Goal: Task Accomplishment & Management: Manage account settings

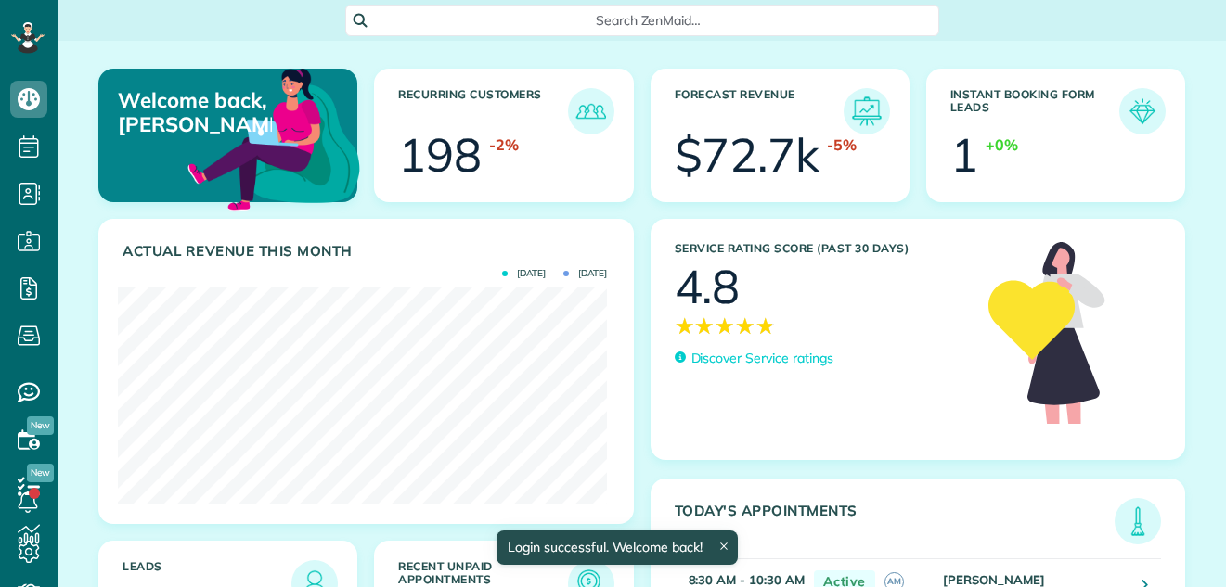
scroll to position [217, 489]
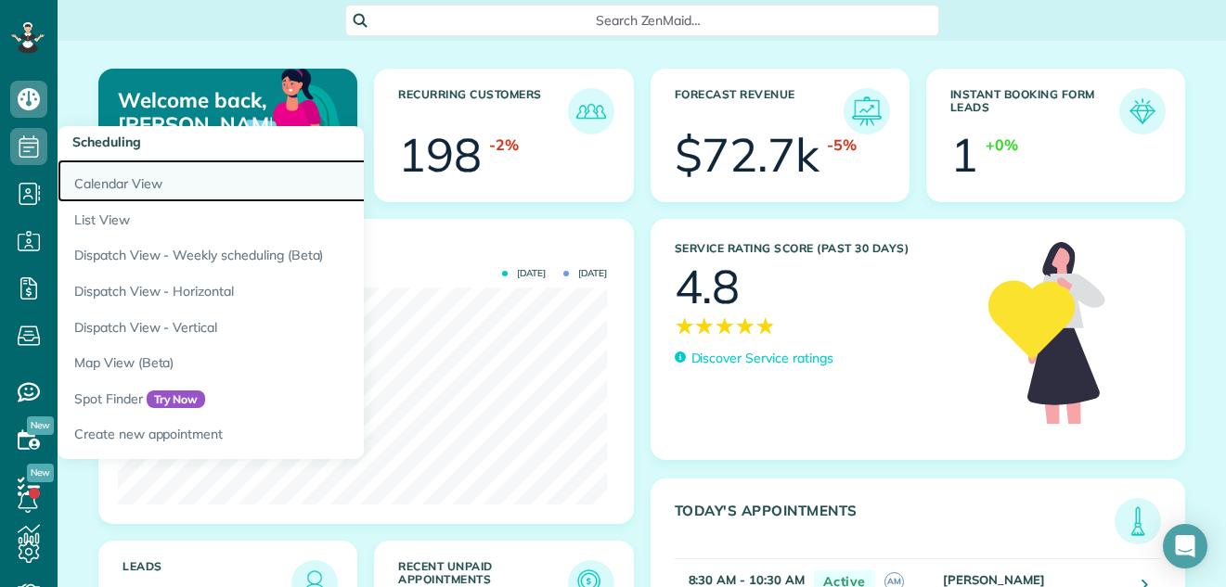
click at [90, 176] on link "Calendar View" at bounding box center [290, 181] width 464 height 43
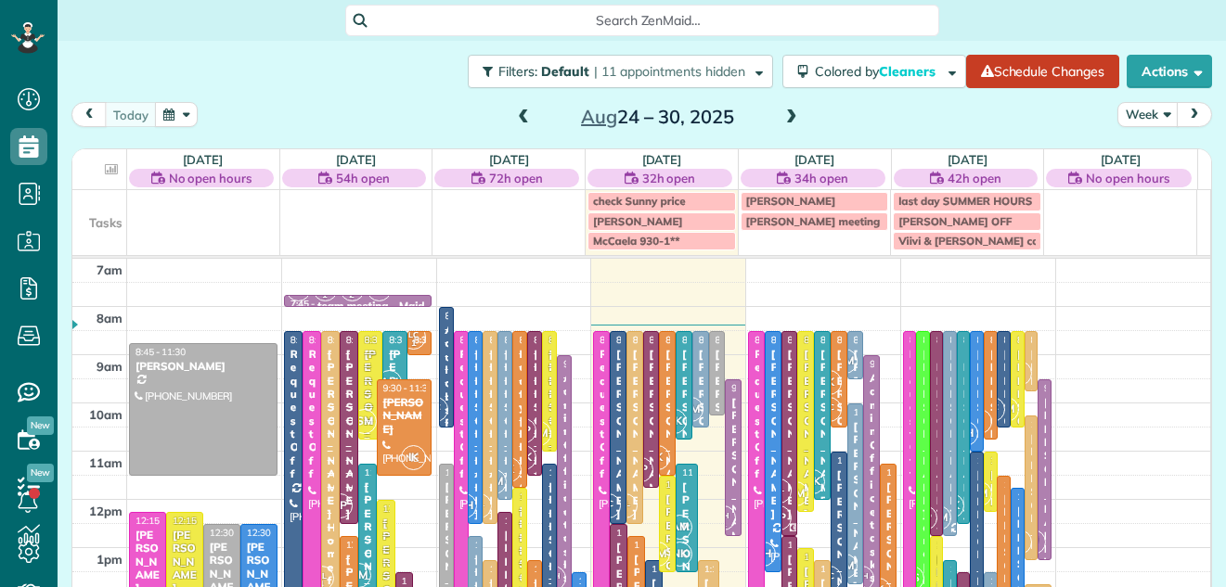
scroll to position [8, 8]
click at [1136, 106] on button "Week" at bounding box center [1147, 114] width 61 height 25
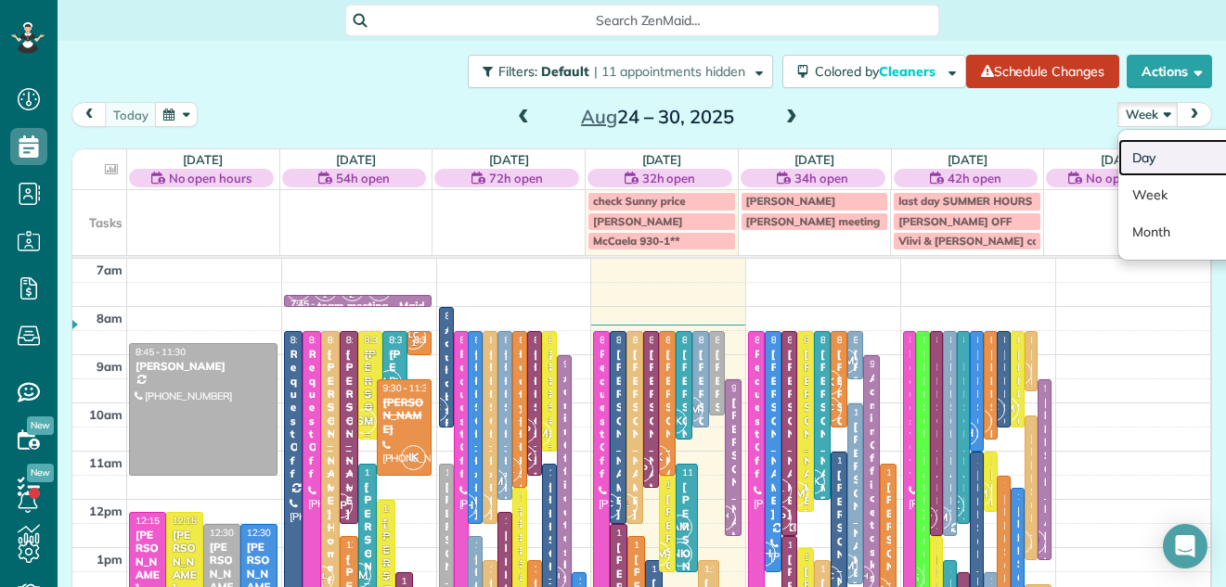
click at [1123, 158] on link "Day" at bounding box center [1191, 157] width 147 height 37
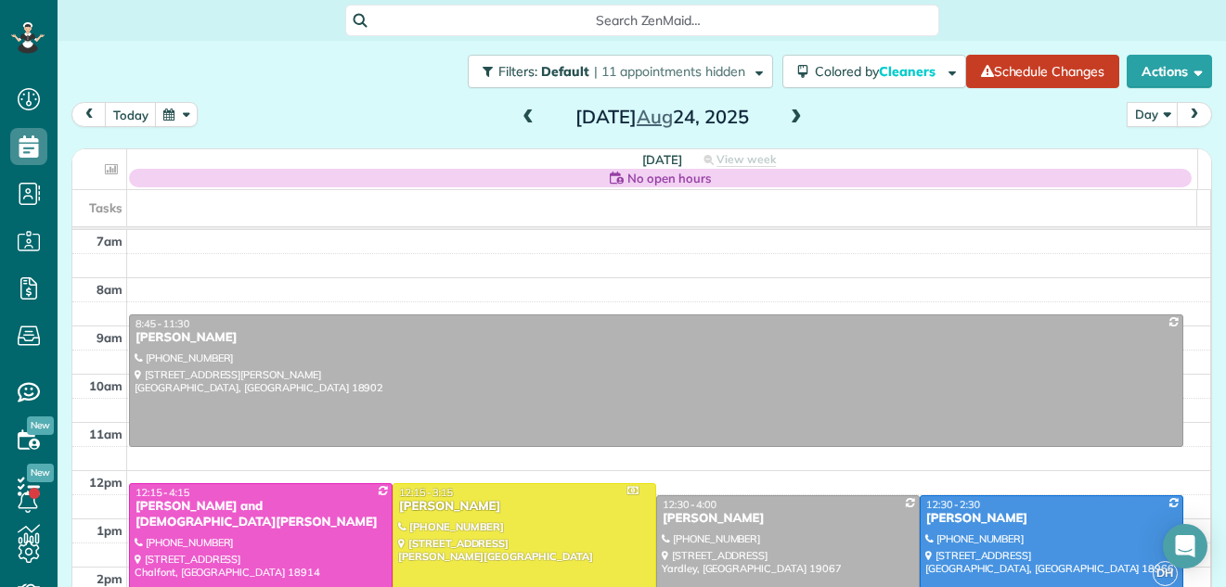
click at [791, 118] on span at bounding box center [796, 117] width 20 height 17
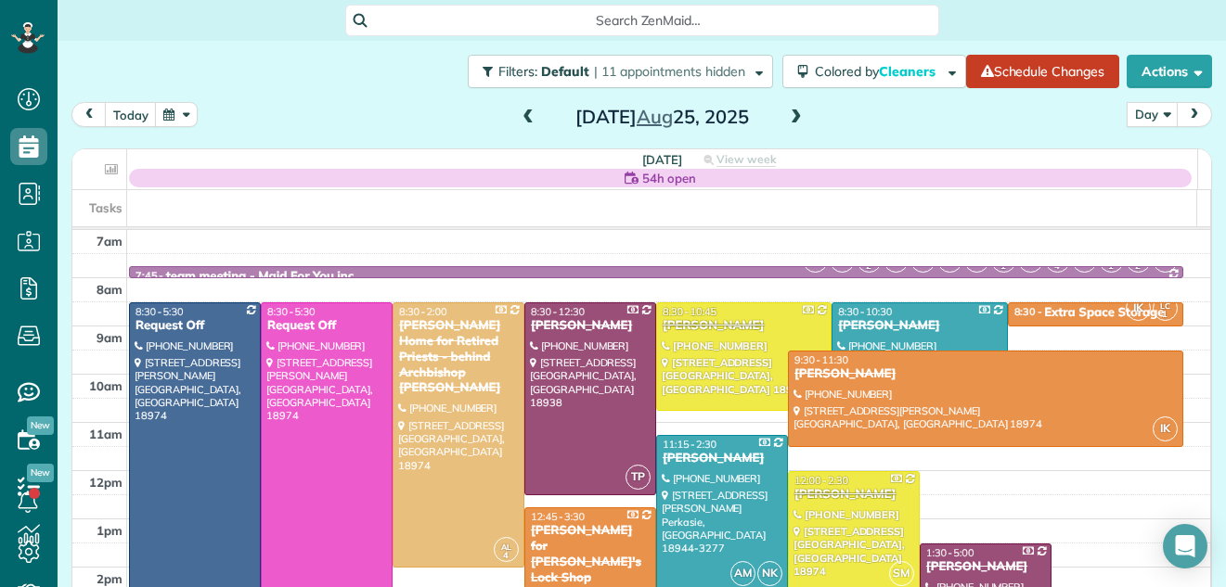
click at [791, 118] on span at bounding box center [796, 117] width 20 height 17
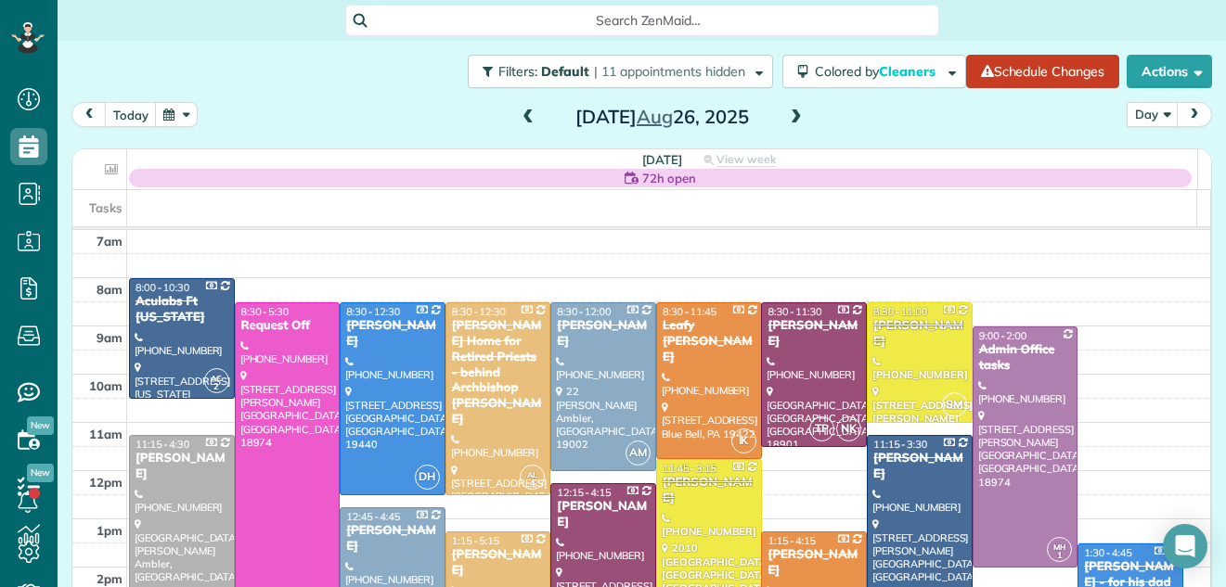
click at [791, 118] on span at bounding box center [796, 117] width 20 height 17
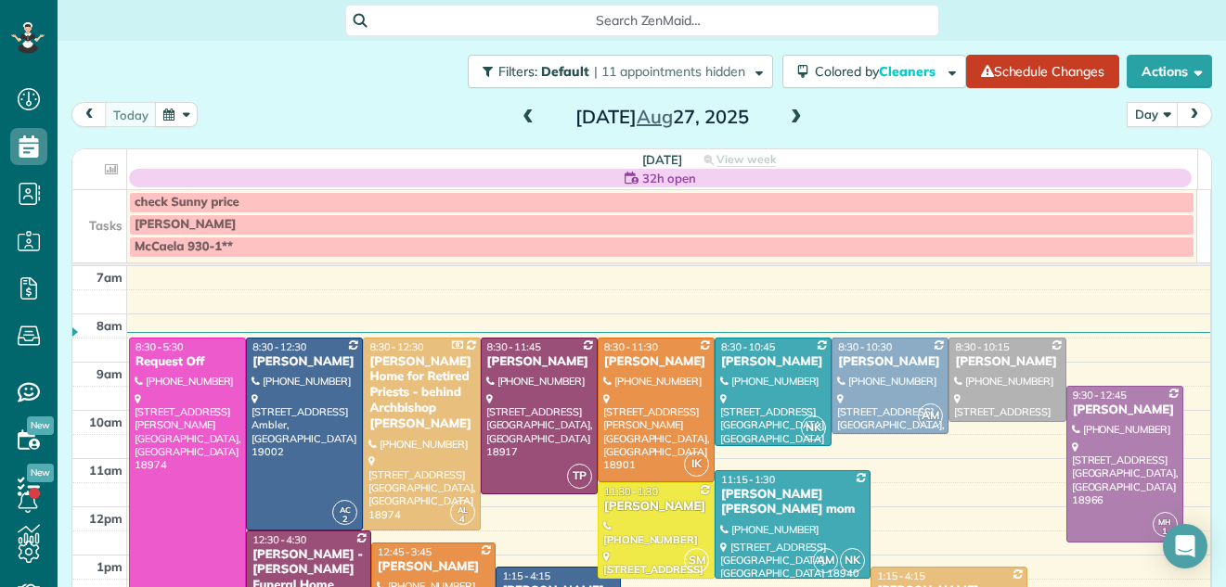
click at [791, 118] on span at bounding box center [796, 117] width 20 height 17
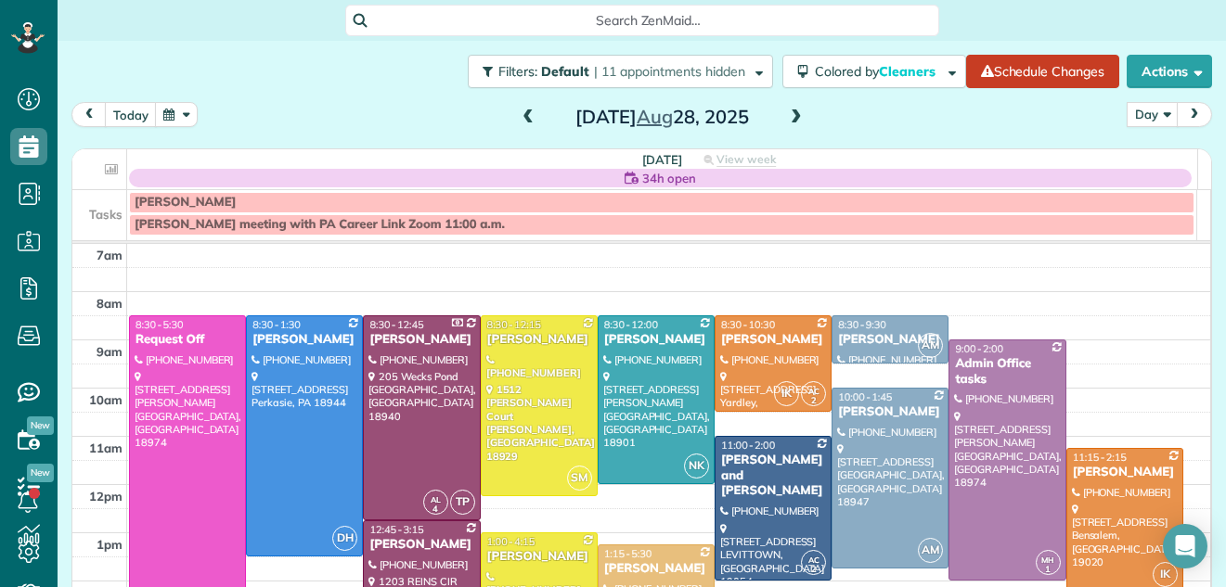
click at [518, 112] on span at bounding box center [528, 117] width 20 height 17
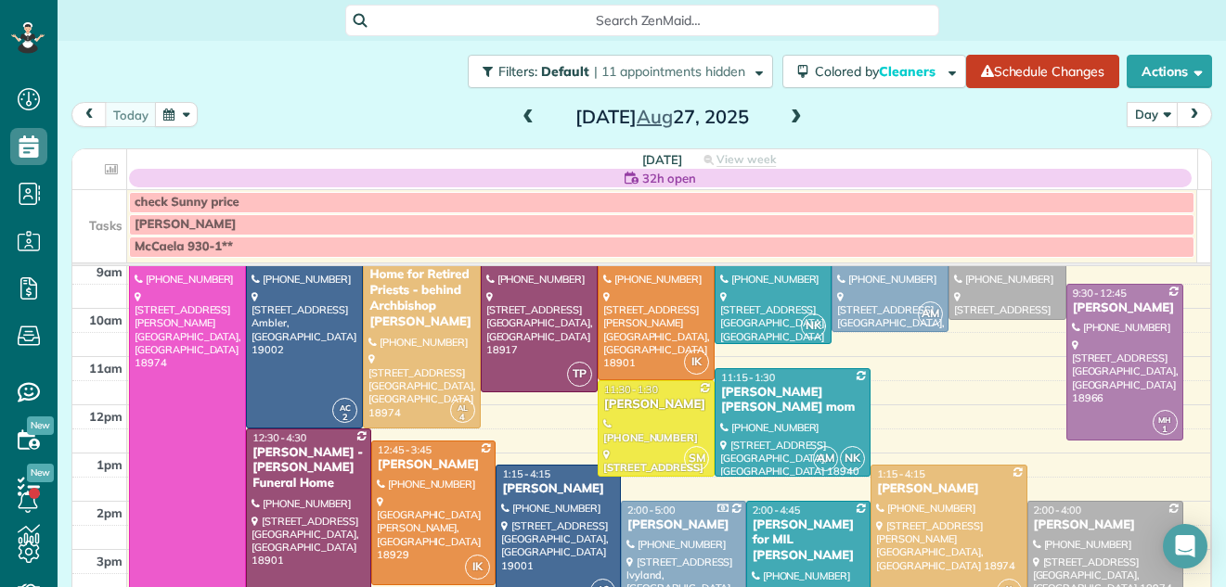
scroll to position [76, 0]
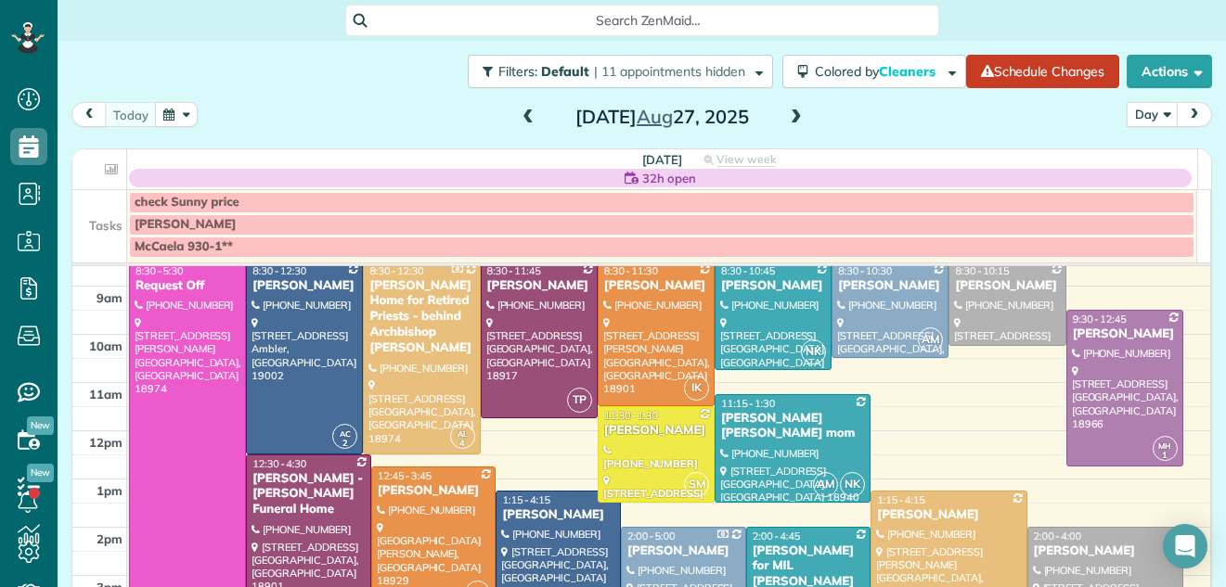
click at [518, 112] on span at bounding box center [528, 117] width 20 height 17
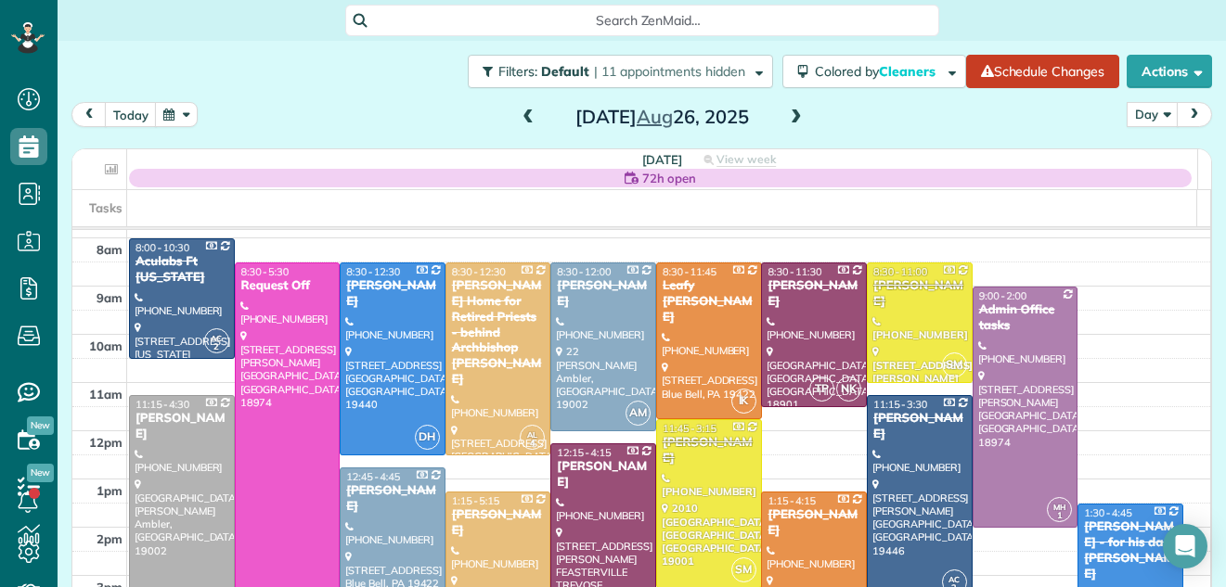
scroll to position [36, 0]
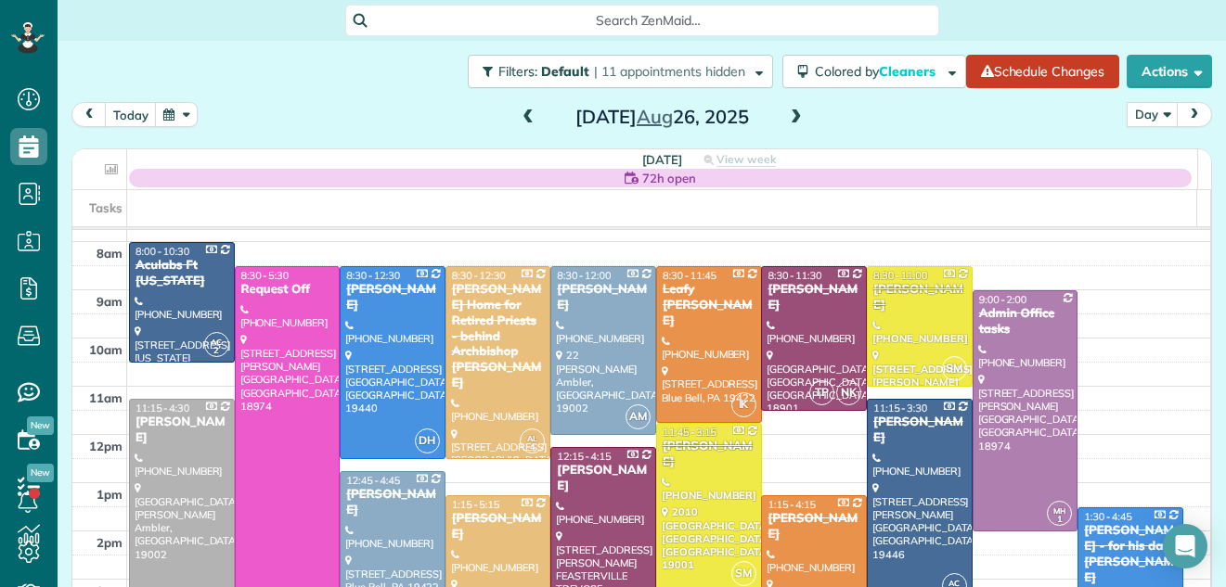
click at [786, 108] on span at bounding box center [796, 118] width 20 height 28
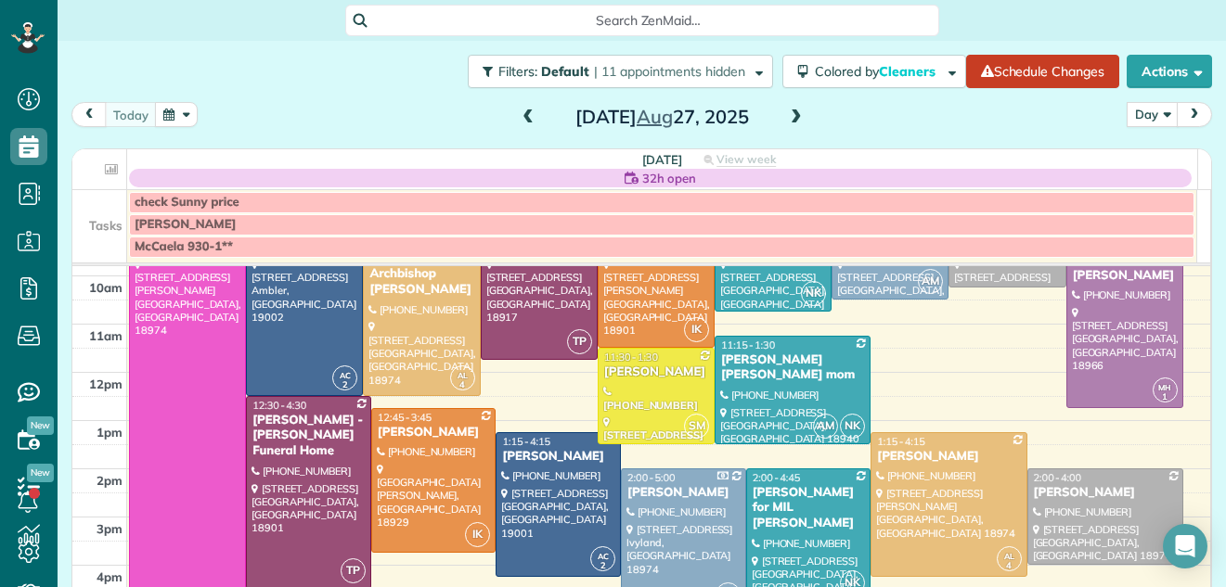
scroll to position [136, 0]
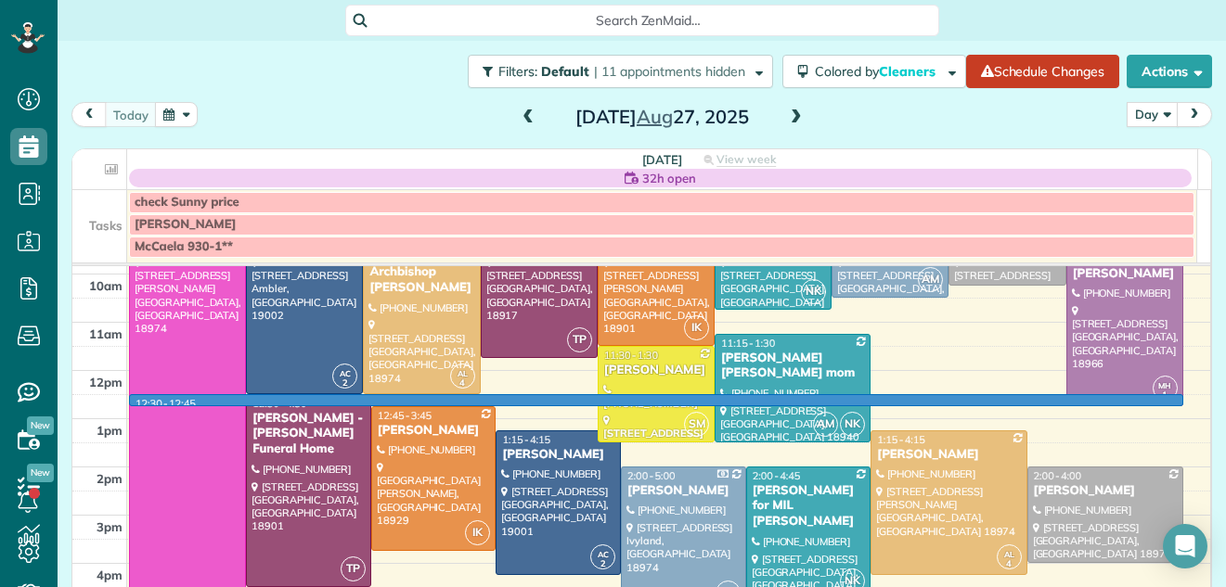
click at [1181, 403] on td at bounding box center [669, 406] width 1084 height 24
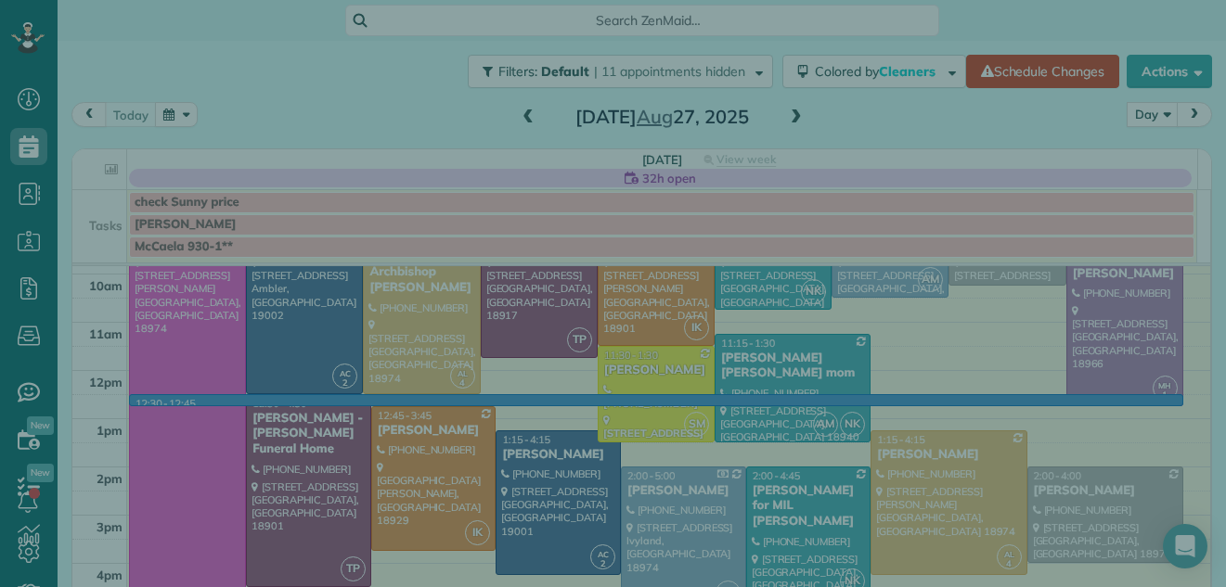
click at [1181, 404] on div "Select a contact Add new" at bounding box center [1011, 323] width 399 height 498
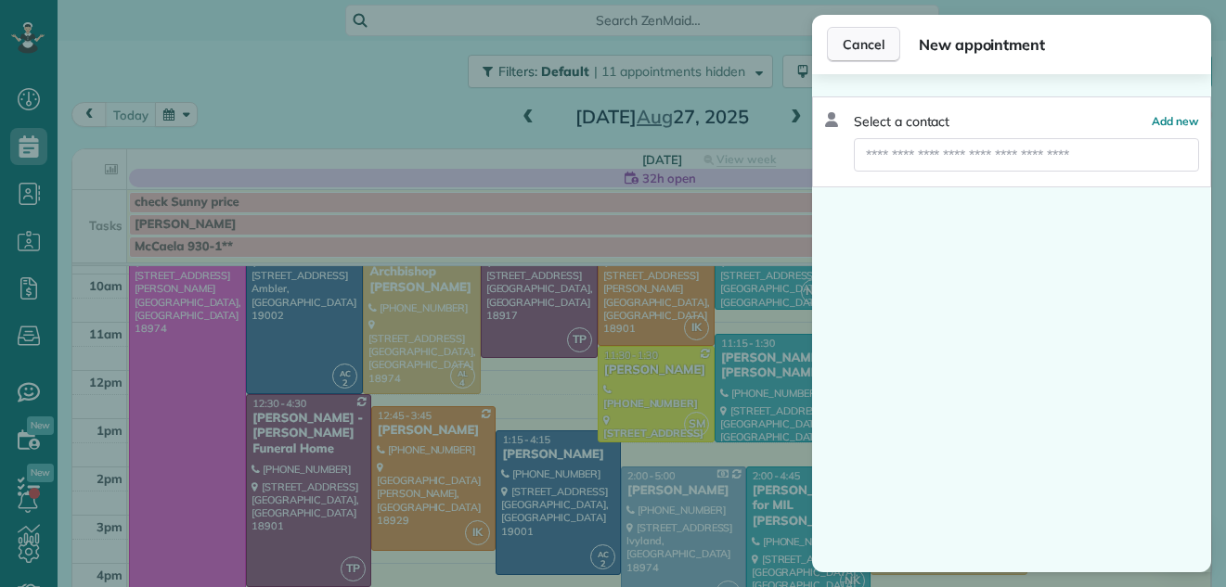
click at [866, 33] on button "Cancel" at bounding box center [863, 44] width 73 height 35
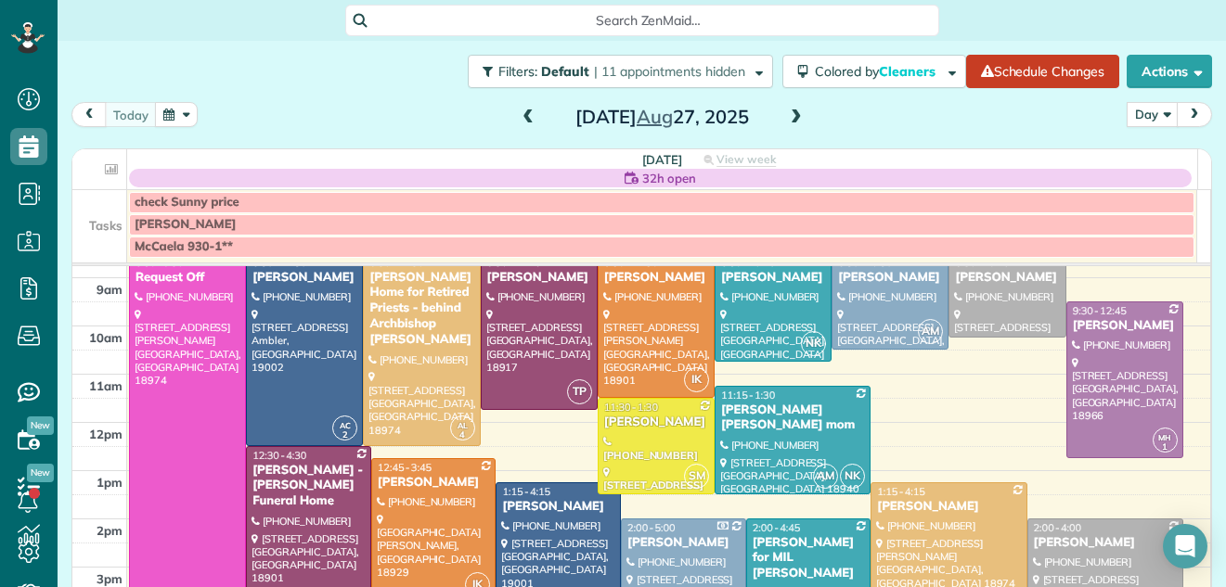
scroll to position [102, 0]
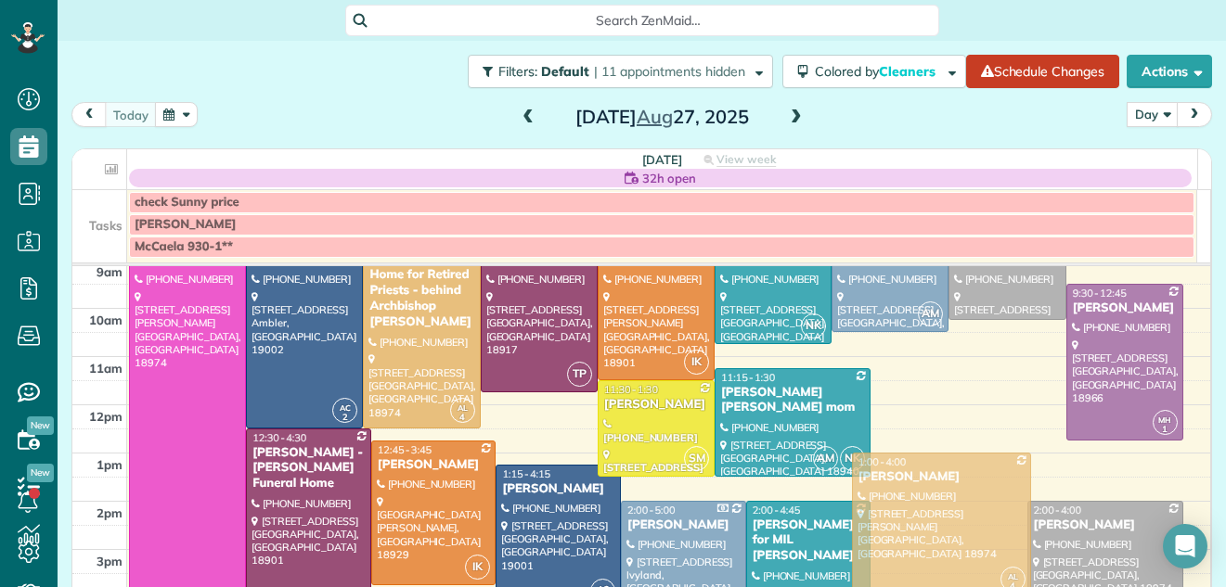
drag, startPoint x: 908, startPoint y: 529, endPoint x: 906, endPoint y: 516, distance: 13.1
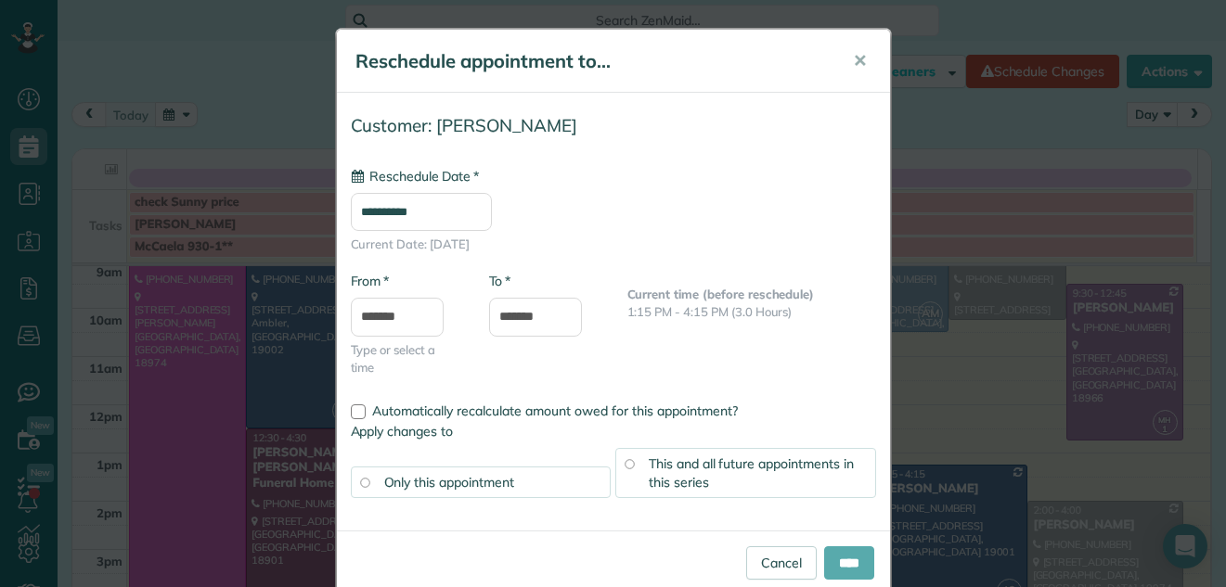
type input "**********"
click at [848, 563] on input "****" at bounding box center [849, 562] width 50 height 33
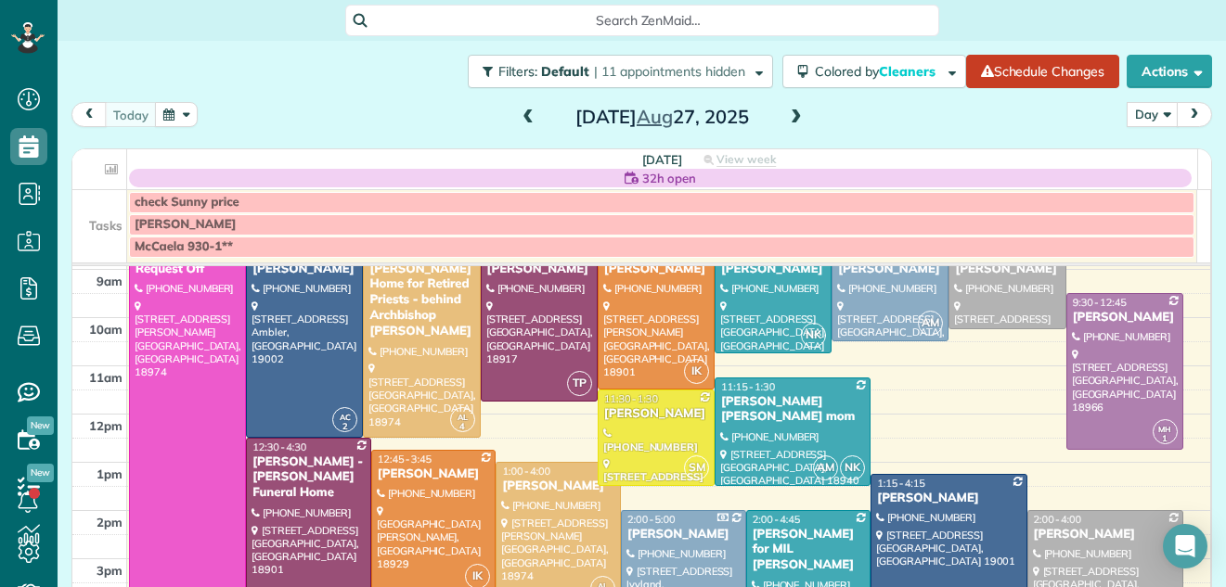
scroll to position [46, 0]
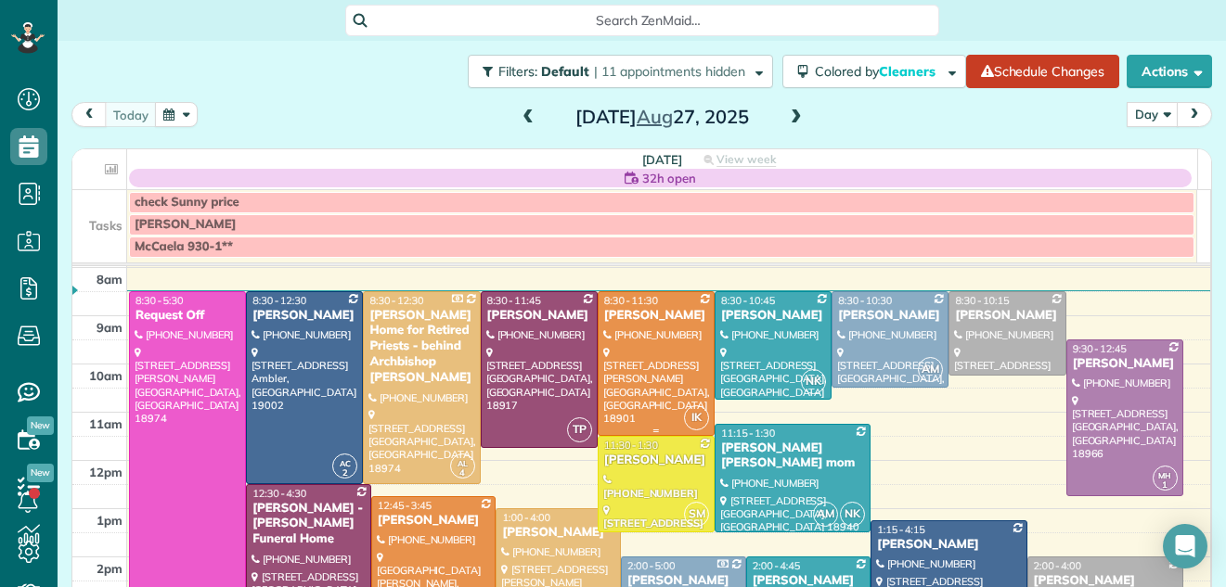
click at [674, 338] on div at bounding box center [655, 363] width 115 height 143
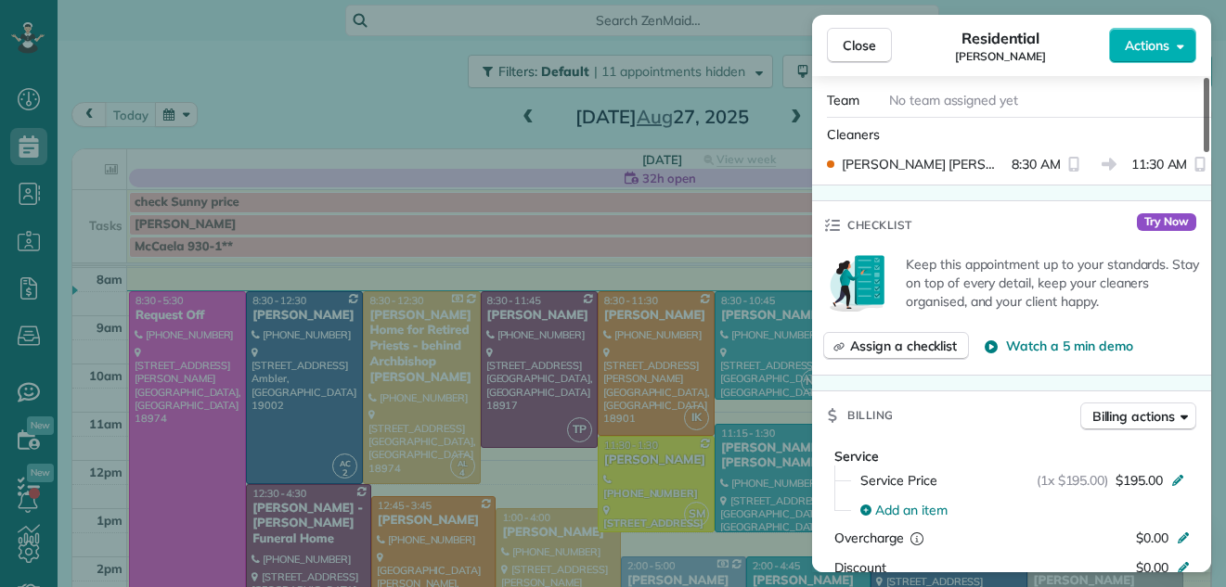
scroll to position [544, 0]
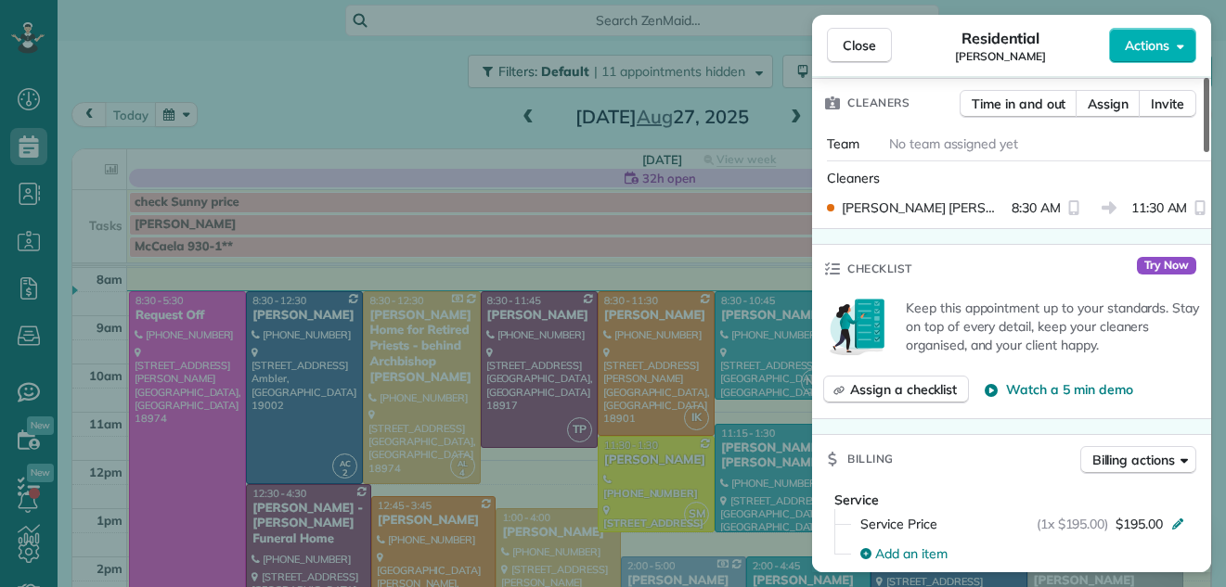
drag, startPoint x: 1205, startPoint y: 138, endPoint x: 1184, endPoint y: 219, distance: 83.5
click at [1203, 152] on div at bounding box center [1206, 115] width 6 height 74
drag, startPoint x: 426, startPoint y: 526, endPoint x: 422, endPoint y: 504, distance: 22.6
click at [422, 504] on div "Close Residential Lynne Patrick Actions Status Active Lynne Patrick · Open prof…" at bounding box center [613, 293] width 1226 height 587
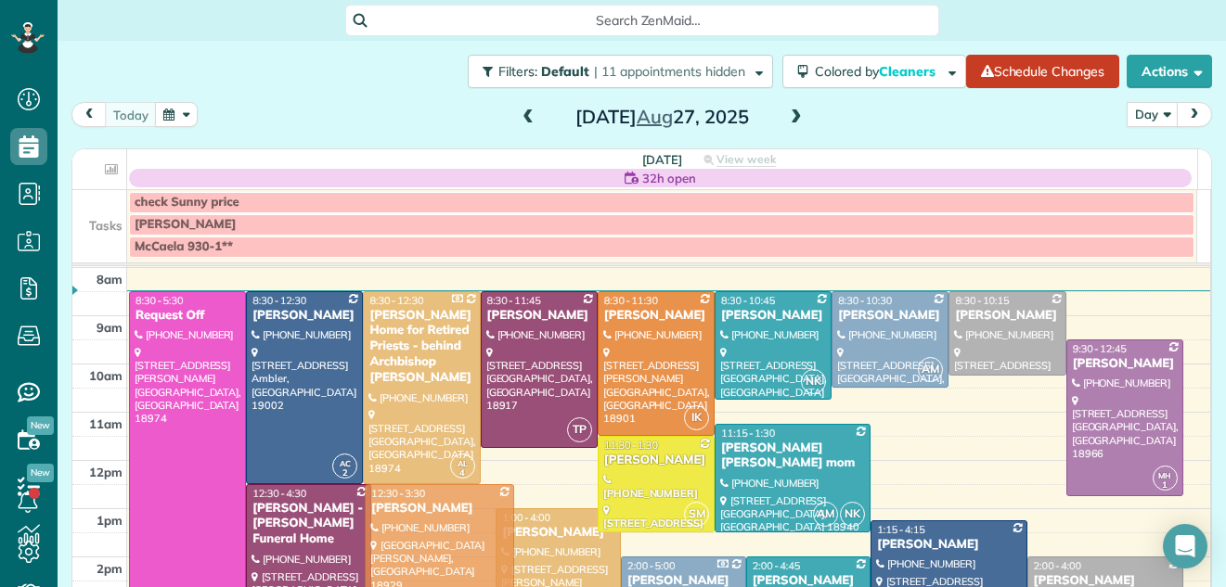
drag, startPoint x: 447, startPoint y: 519, endPoint x: 446, endPoint y: 508, distance: 10.2
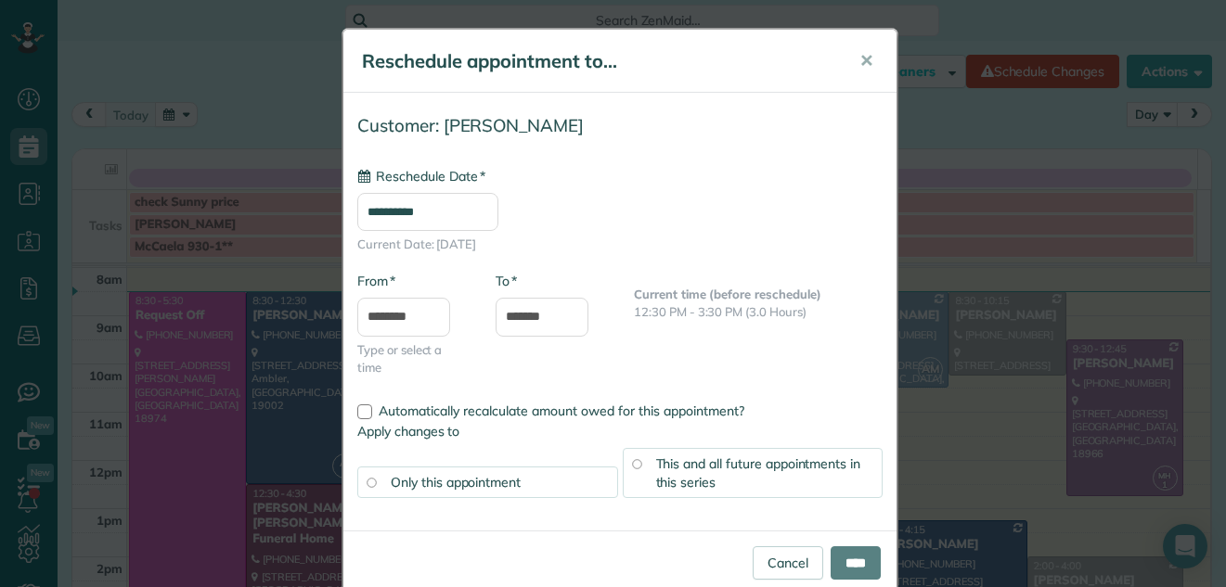
type input "**********"
click at [850, 550] on input "****" at bounding box center [855, 562] width 50 height 33
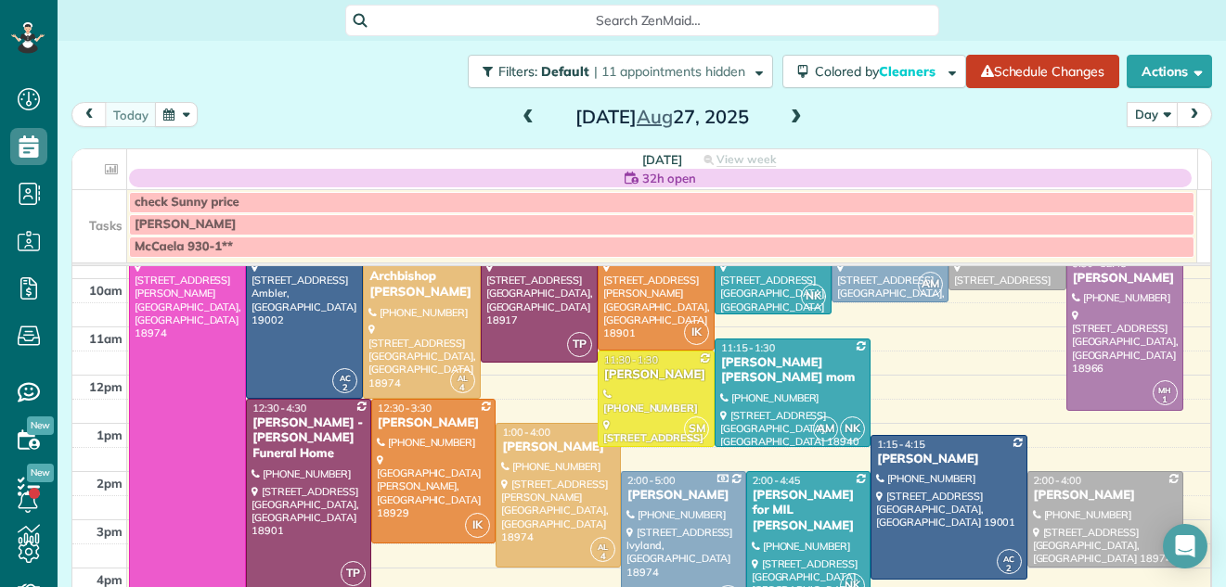
scroll to position [156, 0]
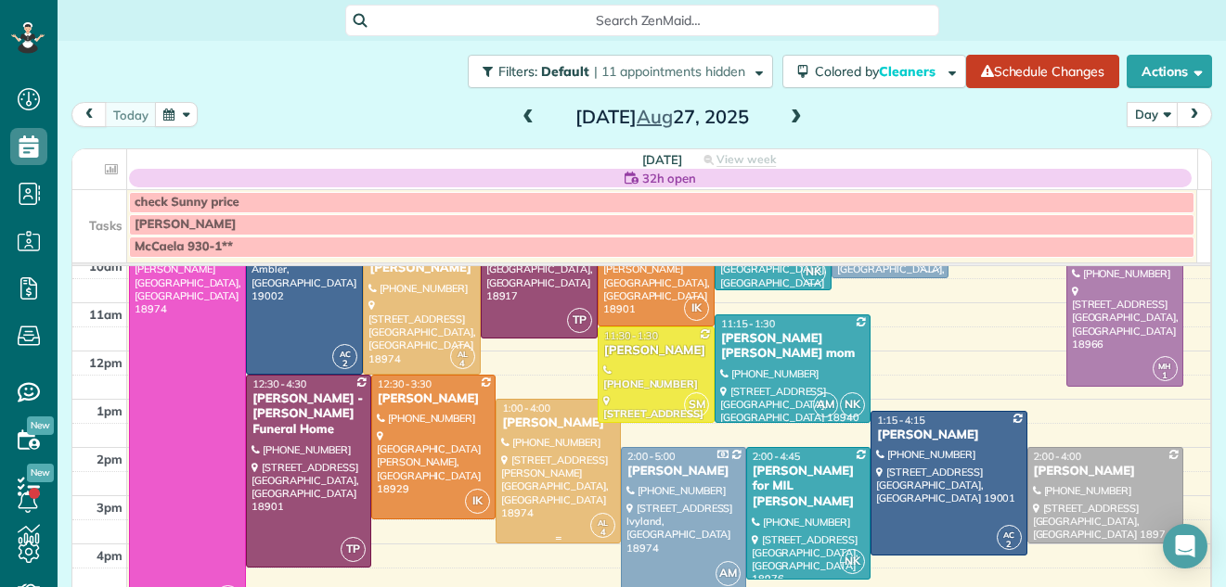
click at [519, 470] on div at bounding box center [557, 471] width 123 height 143
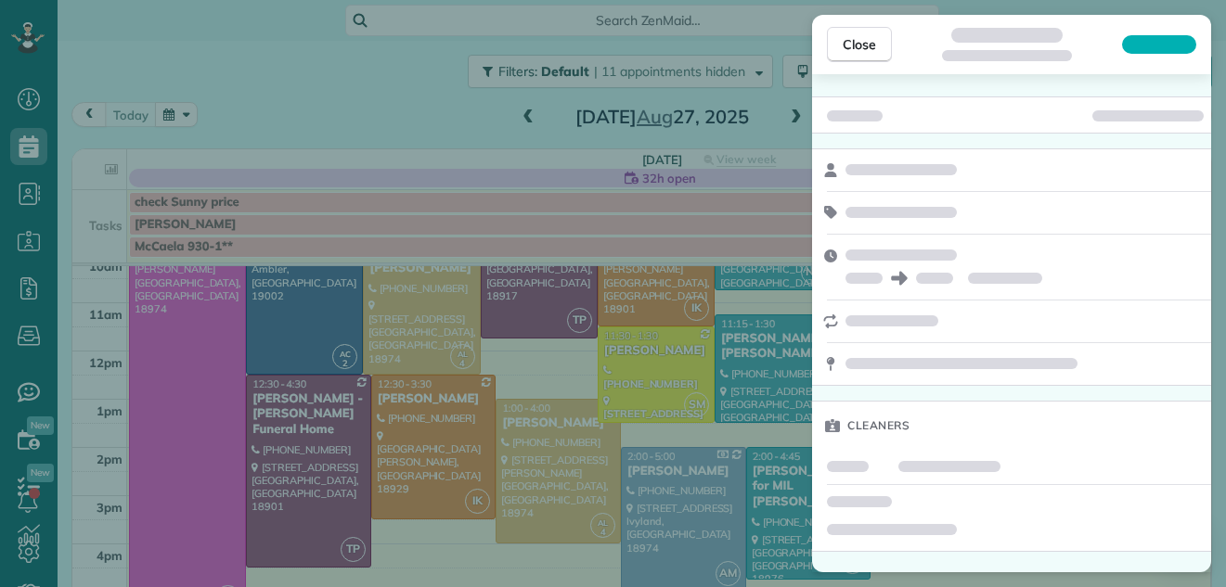
click at [519, 471] on div "Close Cleaners" at bounding box center [613, 293] width 1226 height 587
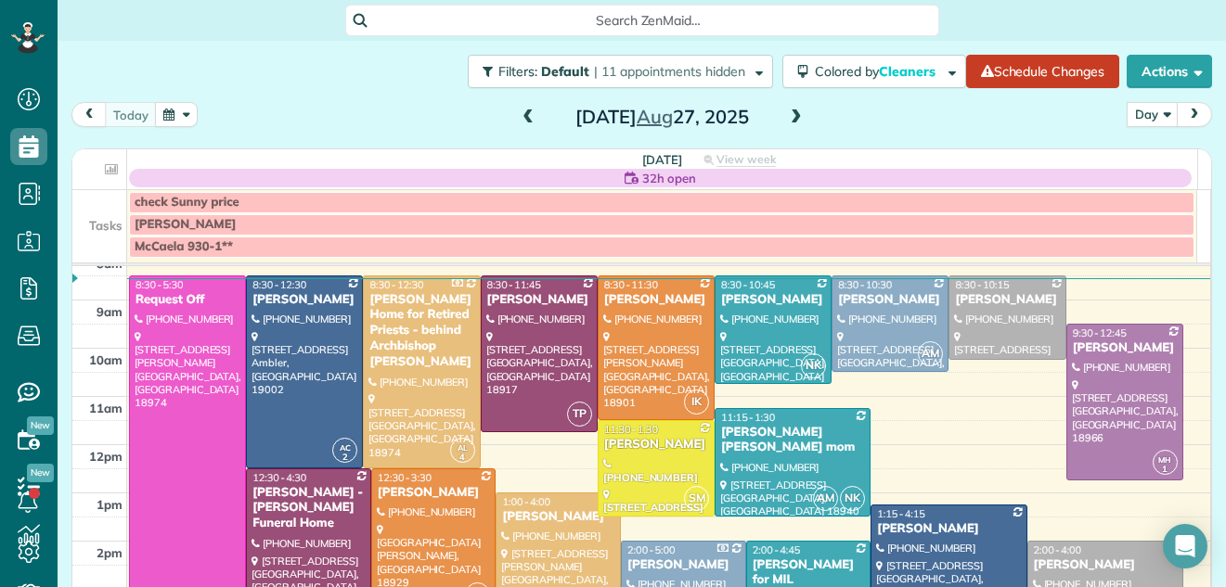
scroll to position [58, 0]
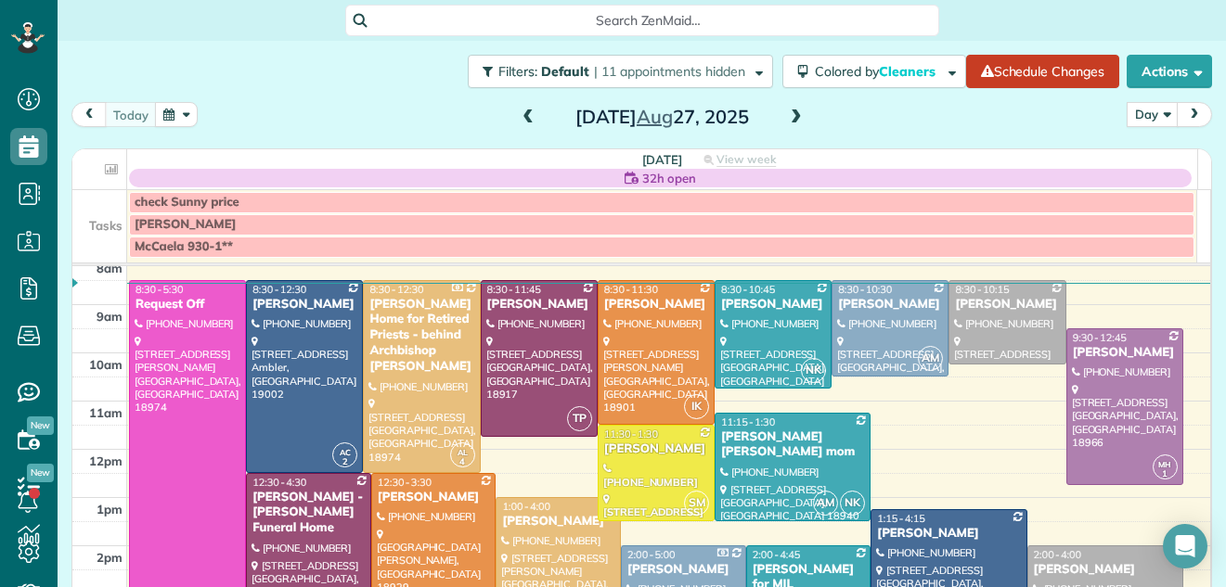
click at [1175, 361] on td at bounding box center [669, 365] width 1084 height 24
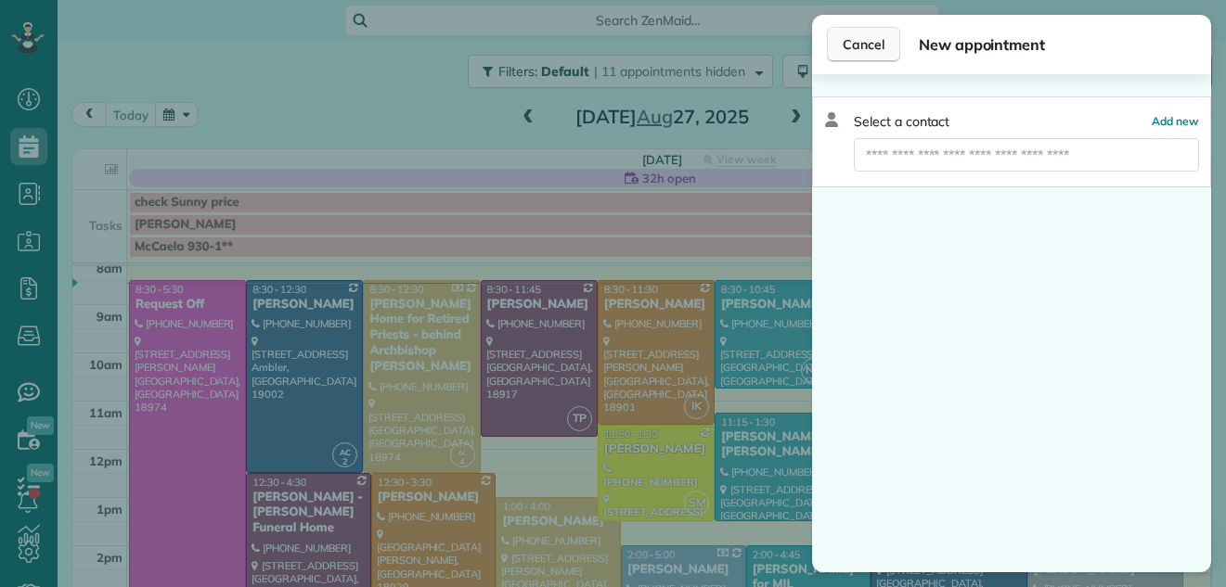
click at [878, 41] on span "Cancel" at bounding box center [863, 44] width 42 height 19
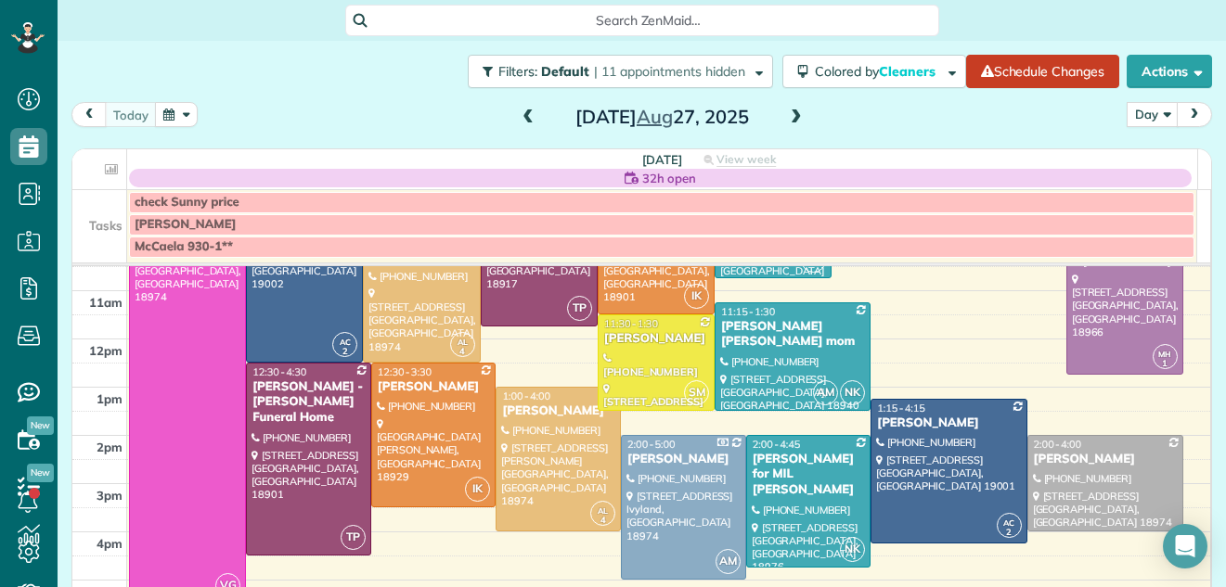
scroll to position [173, 0]
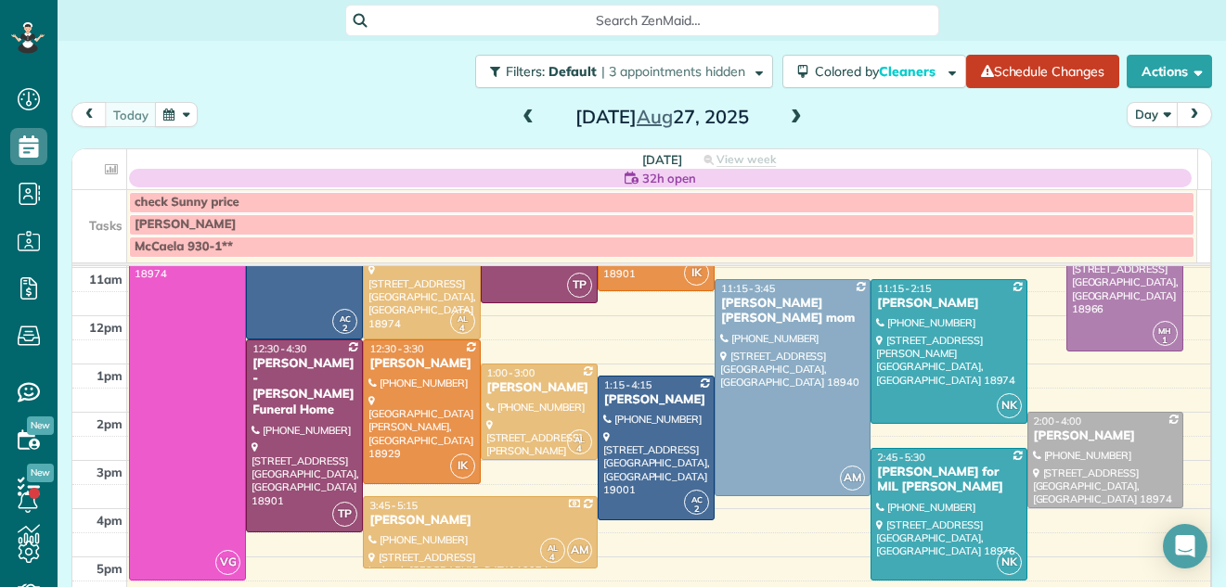
scroll to position [200, 0]
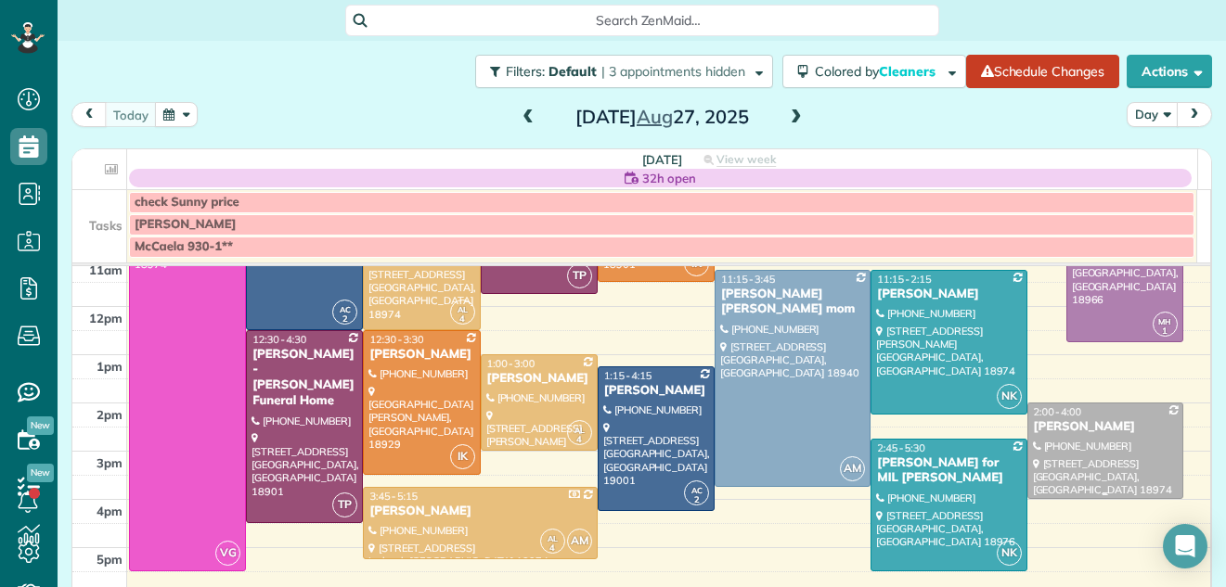
click at [1070, 477] on div at bounding box center [1105, 451] width 154 height 95
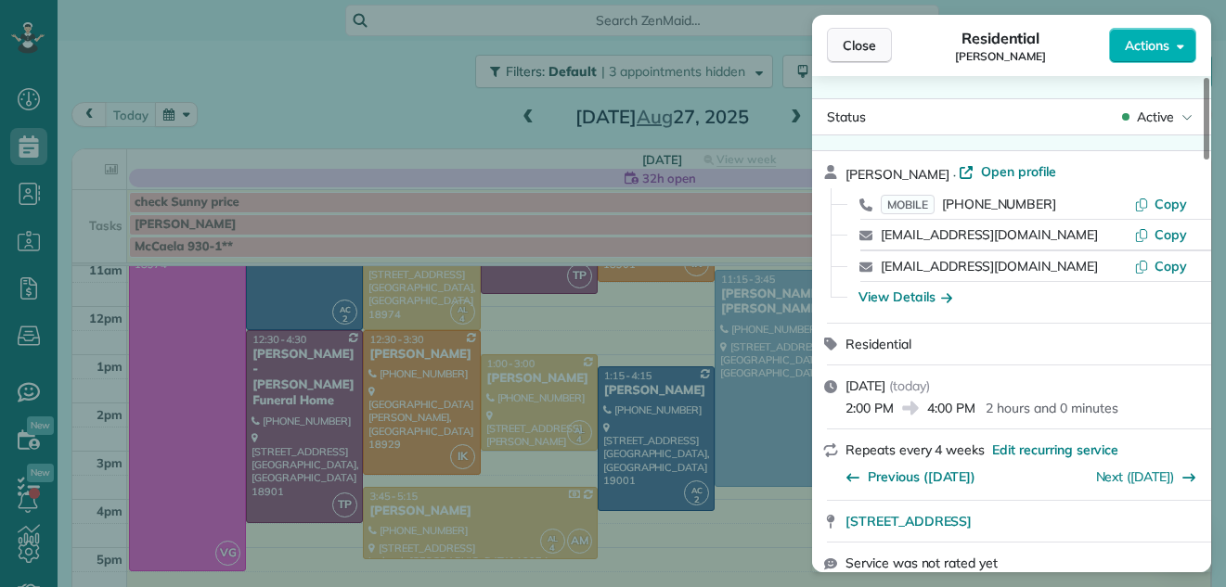
click at [865, 42] on span "Close" at bounding box center [858, 45] width 33 height 19
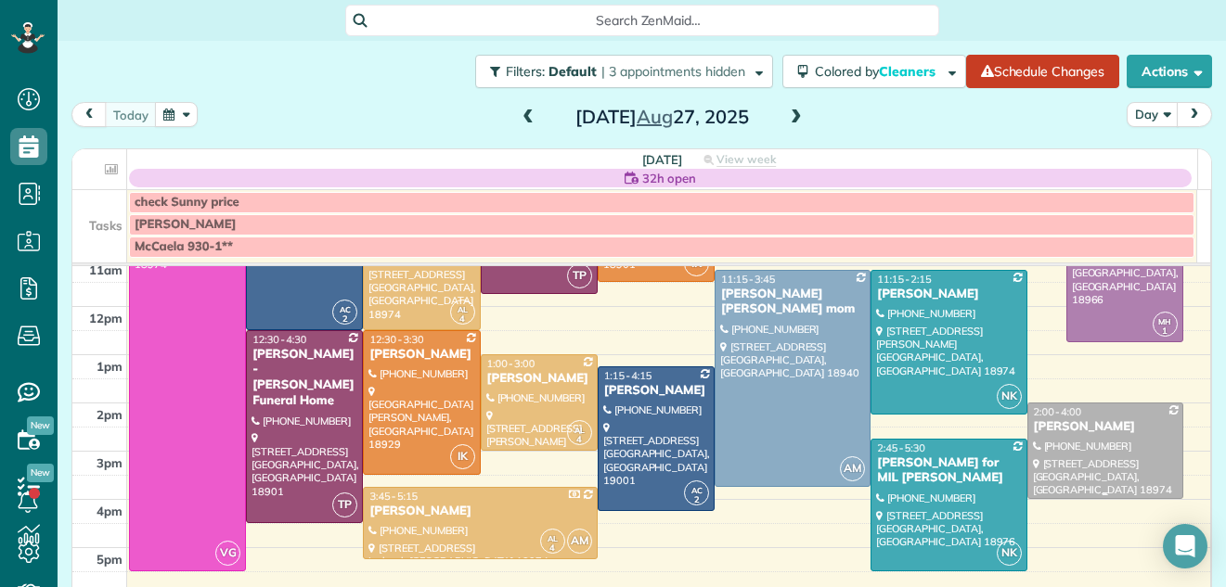
click at [1046, 442] on div at bounding box center [1105, 451] width 154 height 95
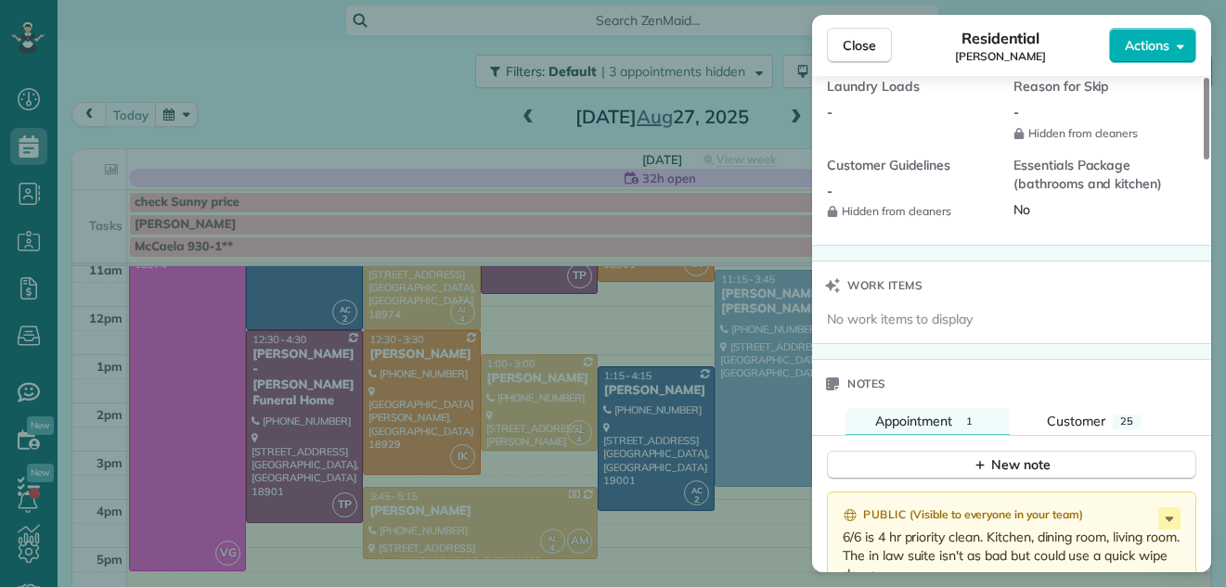
drag, startPoint x: 1206, startPoint y: 140, endPoint x: 1164, endPoint y: 429, distance: 291.5
click at [1203, 160] on div at bounding box center [1206, 119] width 6 height 82
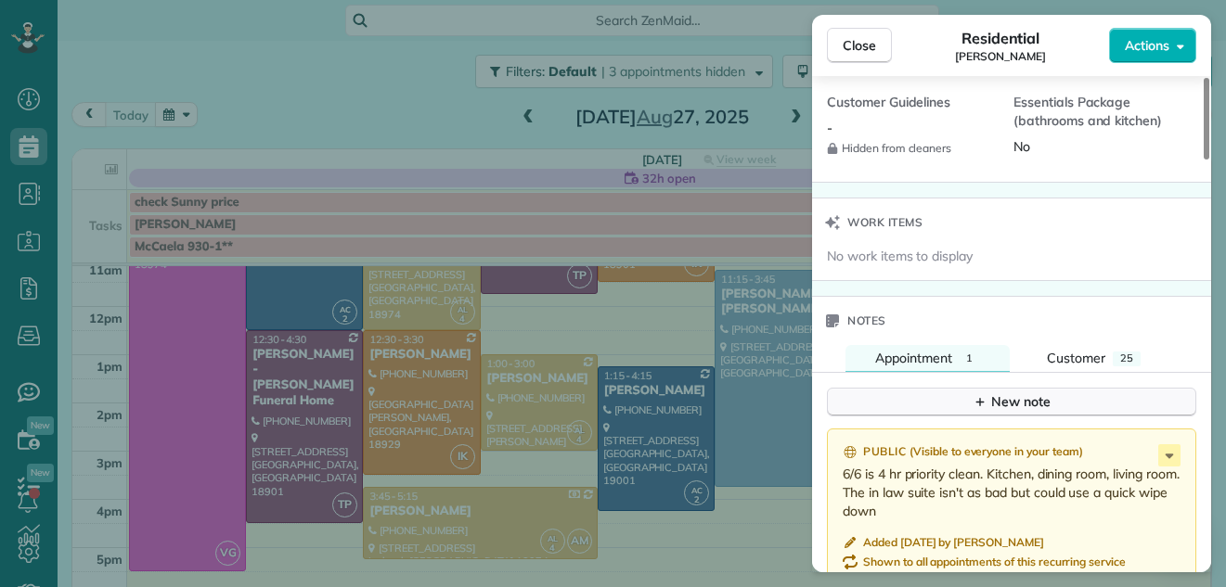
click at [1020, 396] on div "New note" at bounding box center [1011, 401] width 78 height 19
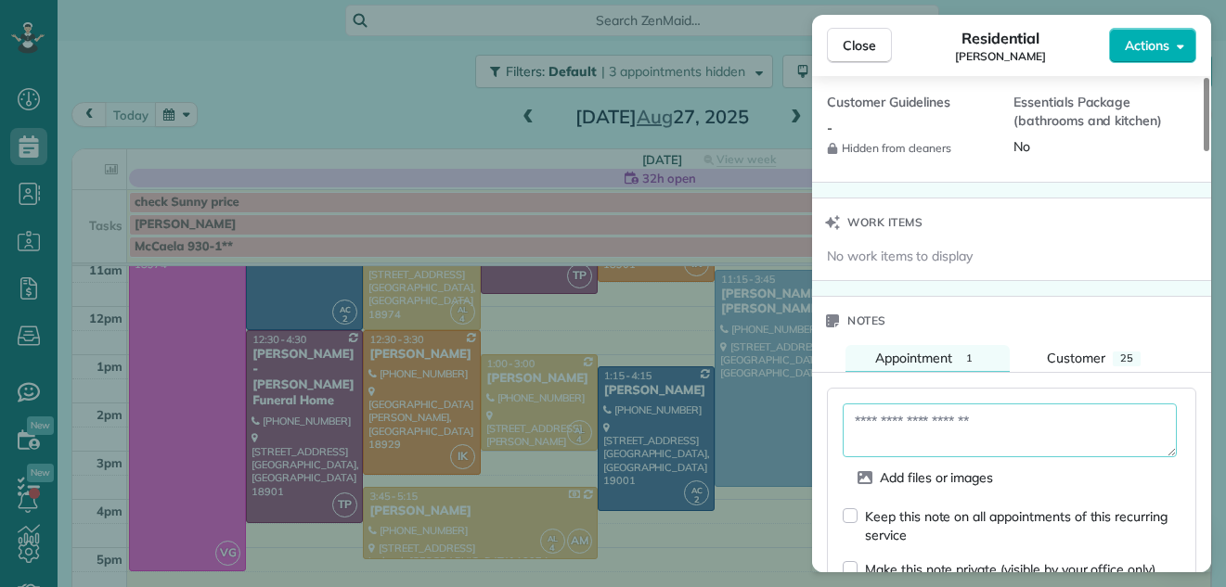
click at [902, 423] on textarea at bounding box center [1009, 431] width 334 height 54
click at [905, 409] on textarea "To enrich screen reader interactions, please activate Accessibility in Grammarl…" at bounding box center [1009, 431] width 334 height 54
drag, startPoint x: 905, startPoint y: 394, endPoint x: 1007, endPoint y: 631, distance: 257.6
click at [1007, 586] on html "Dashboard Scheduling Calendar View List View Dispatch View - Weekly scheduling …" at bounding box center [613, 293] width 1226 height 587
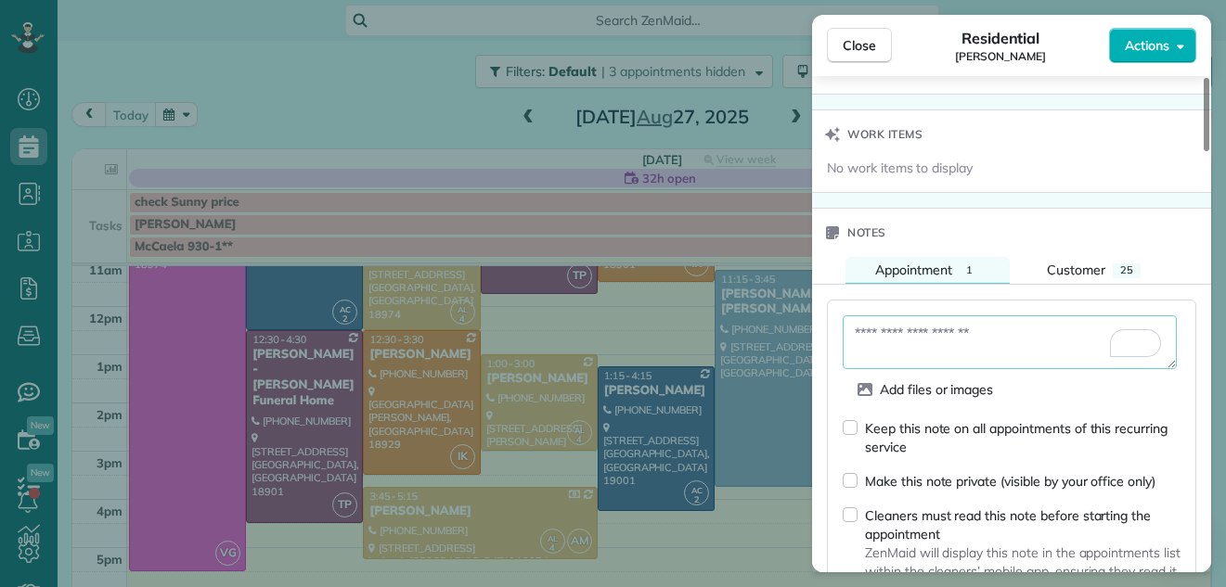
click at [912, 339] on textarea "To enrich screen reader interactions, please activate Accessibility in Grammarl…" at bounding box center [1009, 342] width 334 height 54
type textarea "**********"
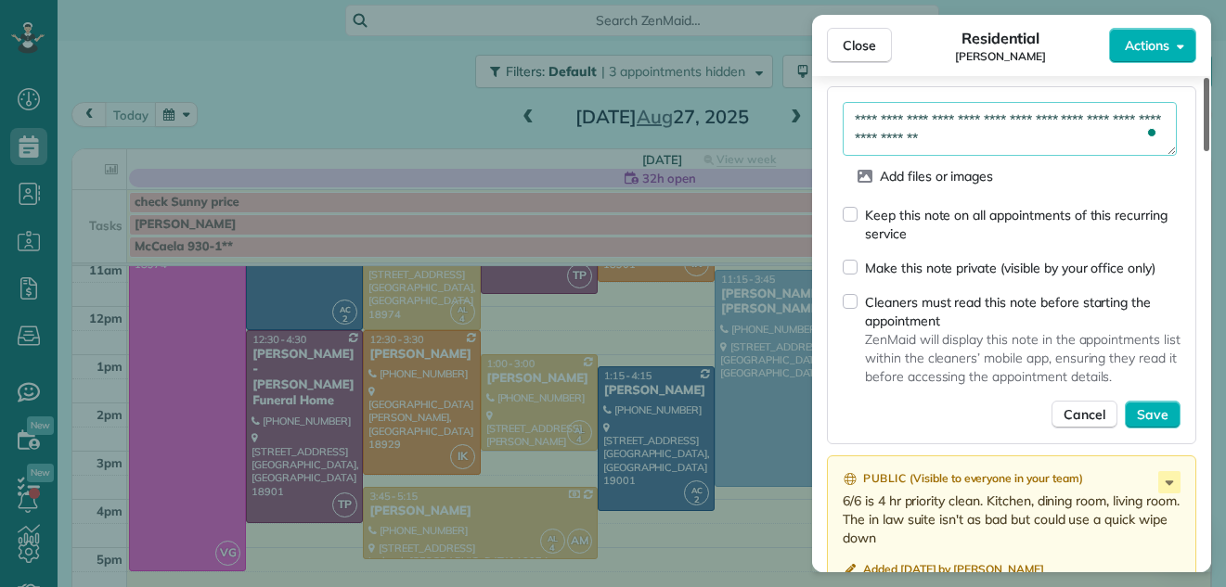
drag, startPoint x: 1205, startPoint y: 377, endPoint x: 1204, endPoint y: 412, distance: 35.3
click at [1204, 151] on div at bounding box center [1206, 114] width 6 height 73
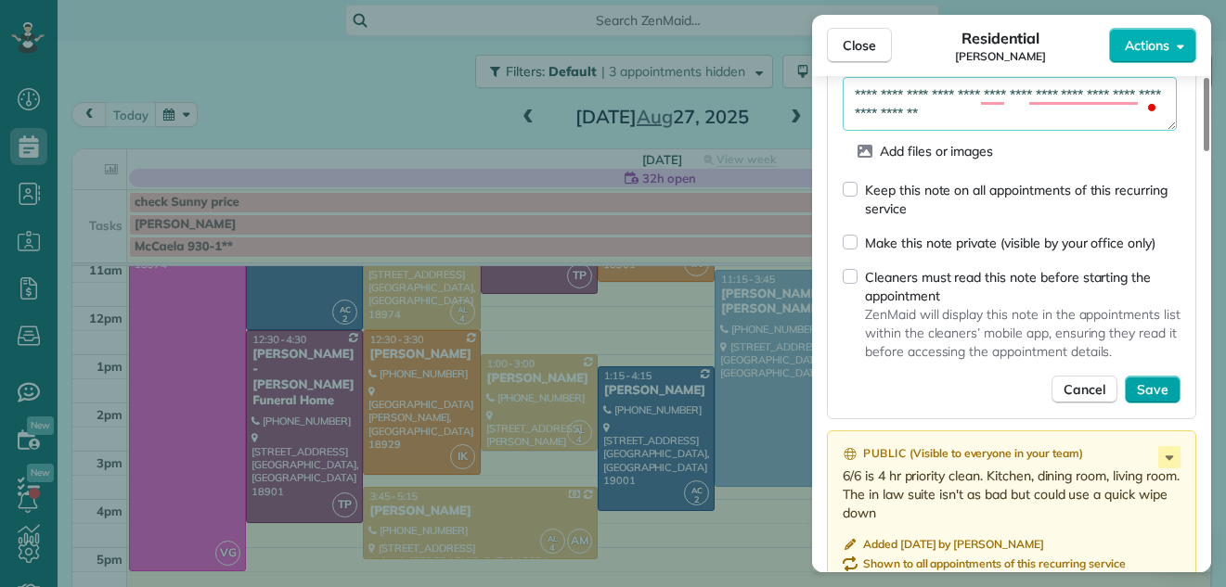
click at [1140, 387] on span "Save" at bounding box center [1152, 389] width 32 height 19
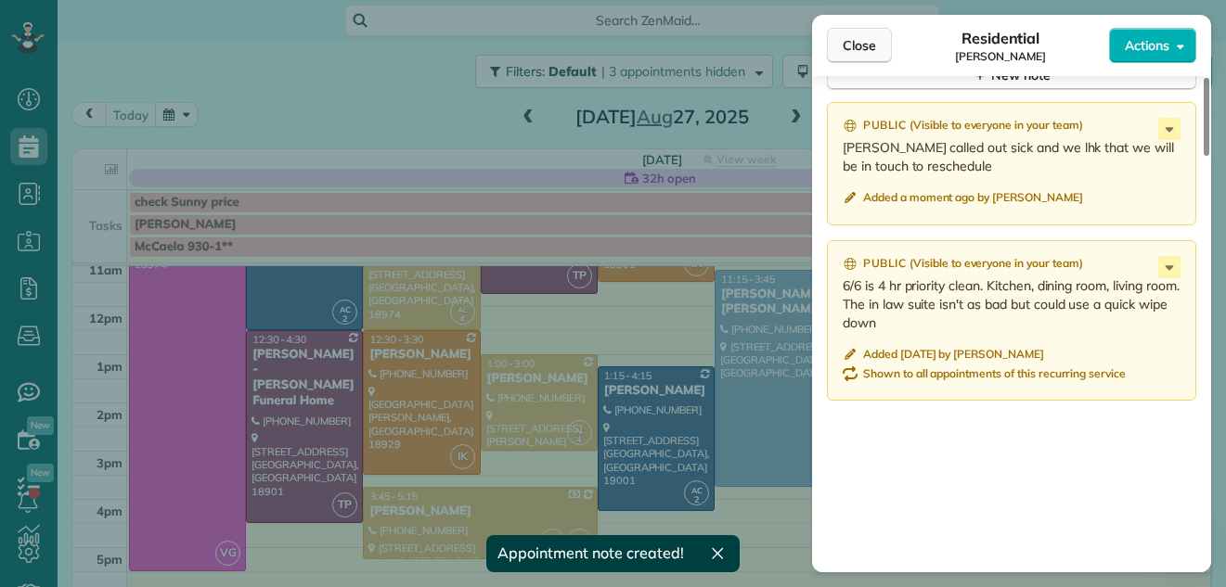
click at [850, 53] on span "Close" at bounding box center [858, 45] width 33 height 19
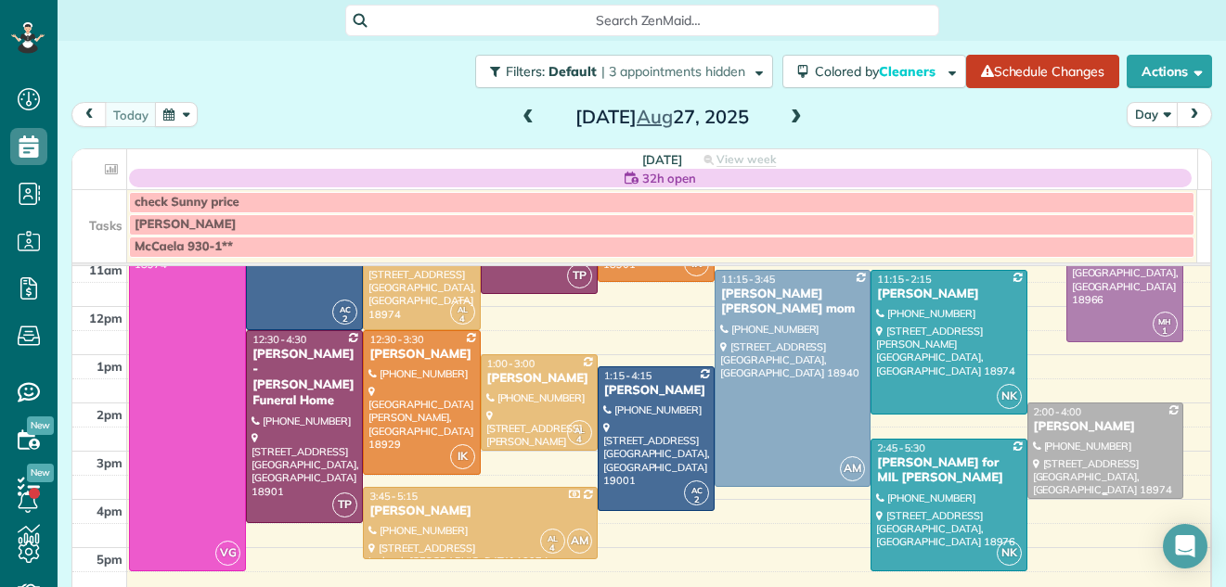
click at [1115, 428] on div "Jenea Lomas" at bounding box center [1105, 427] width 145 height 16
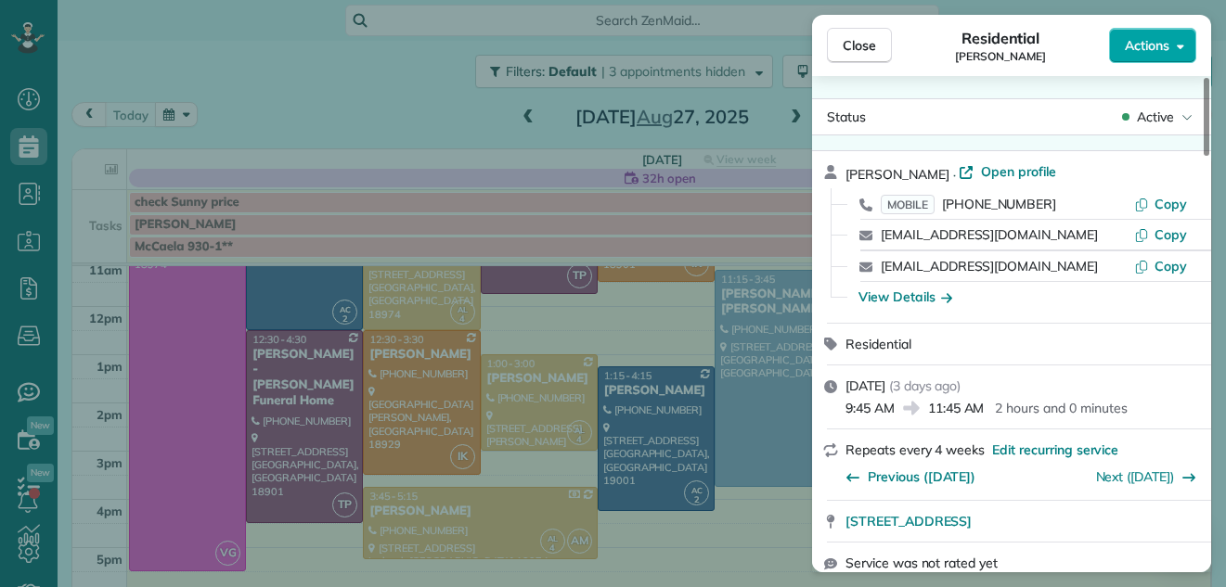
click at [1136, 38] on span "Actions" at bounding box center [1146, 45] width 45 height 19
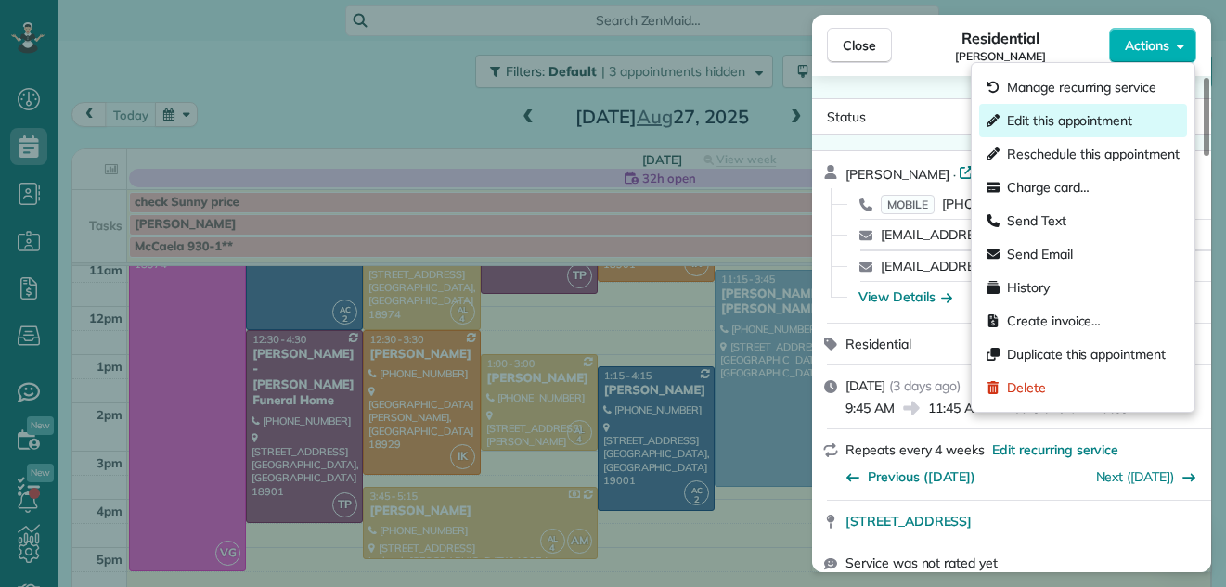
click at [1068, 116] on span "Edit this appointment" at bounding box center [1069, 120] width 125 height 19
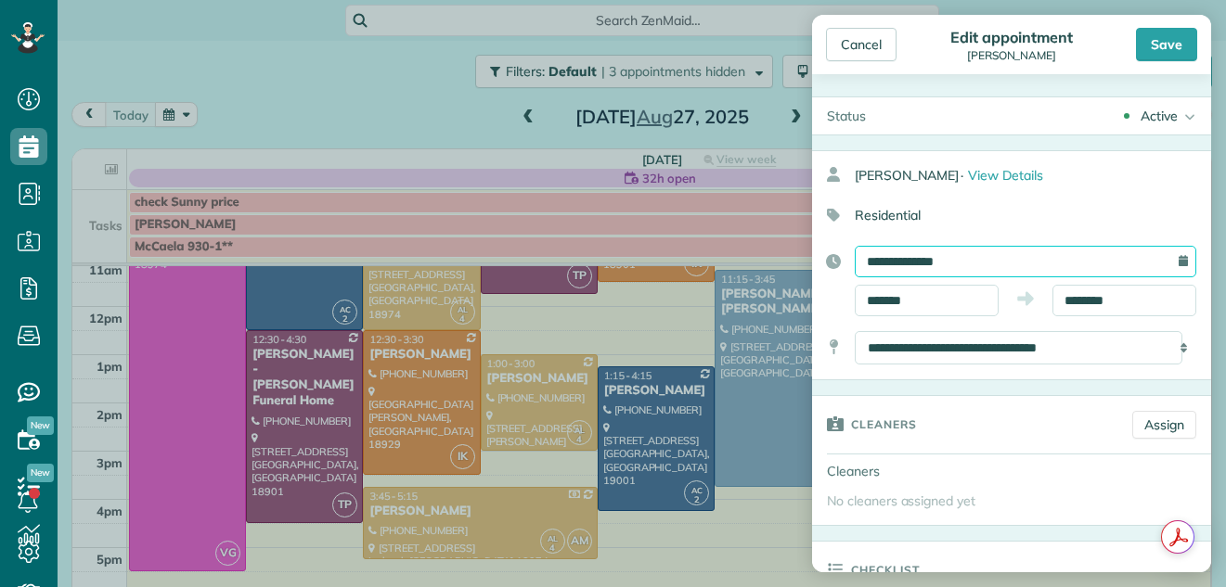
click at [970, 255] on input "**********" at bounding box center [1024, 262] width 341 height 32
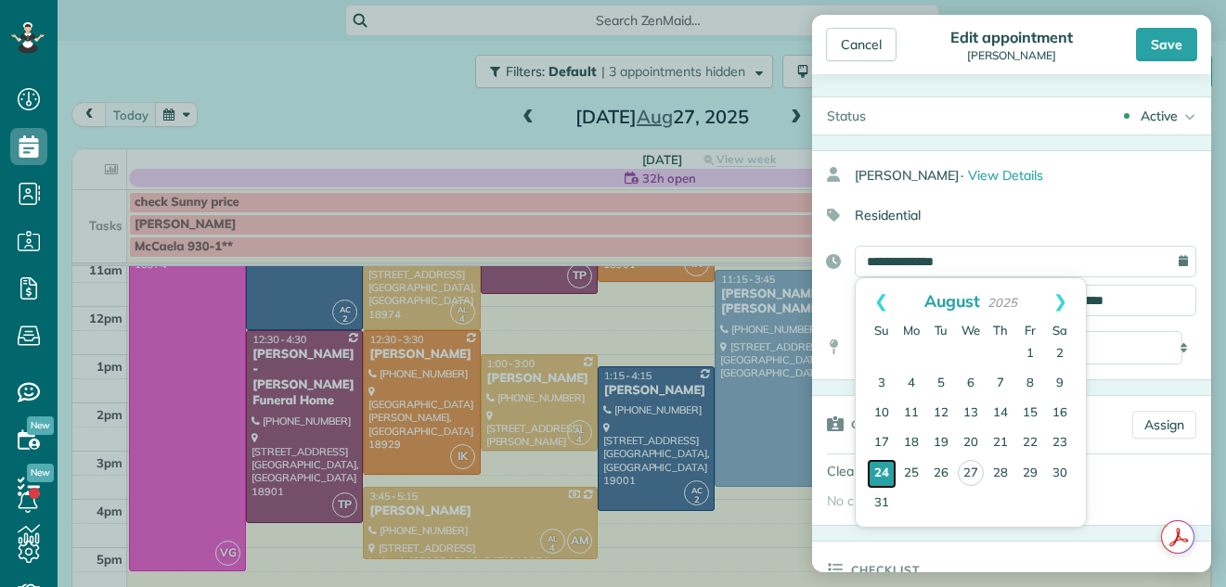
click at [879, 473] on link "24" at bounding box center [881, 474] width 30 height 30
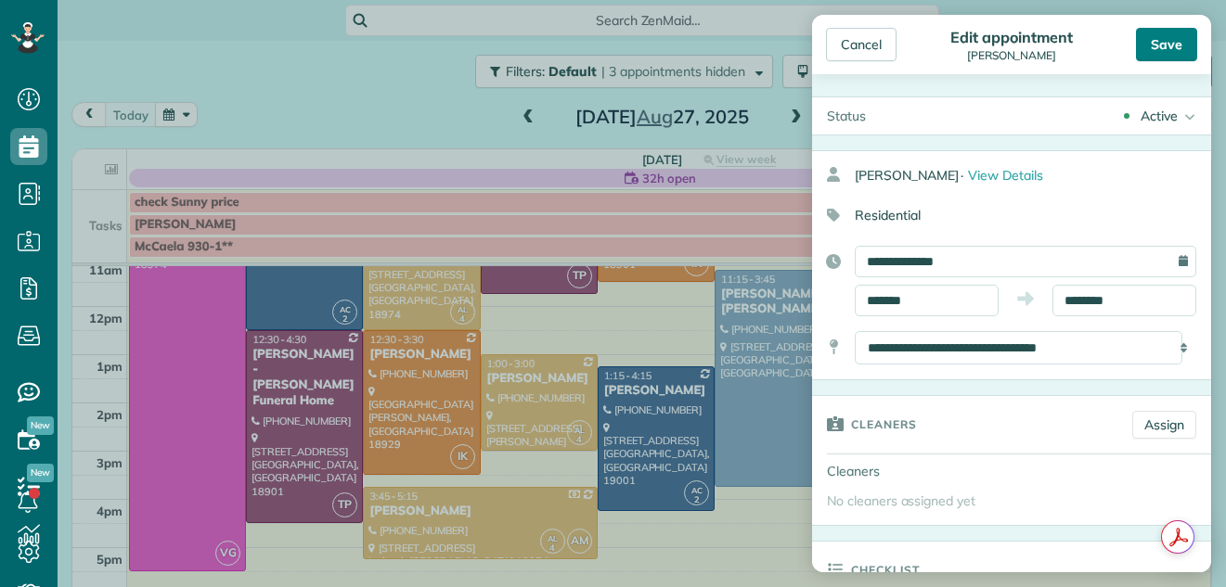
click at [1165, 37] on div "Save" at bounding box center [1166, 44] width 61 height 33
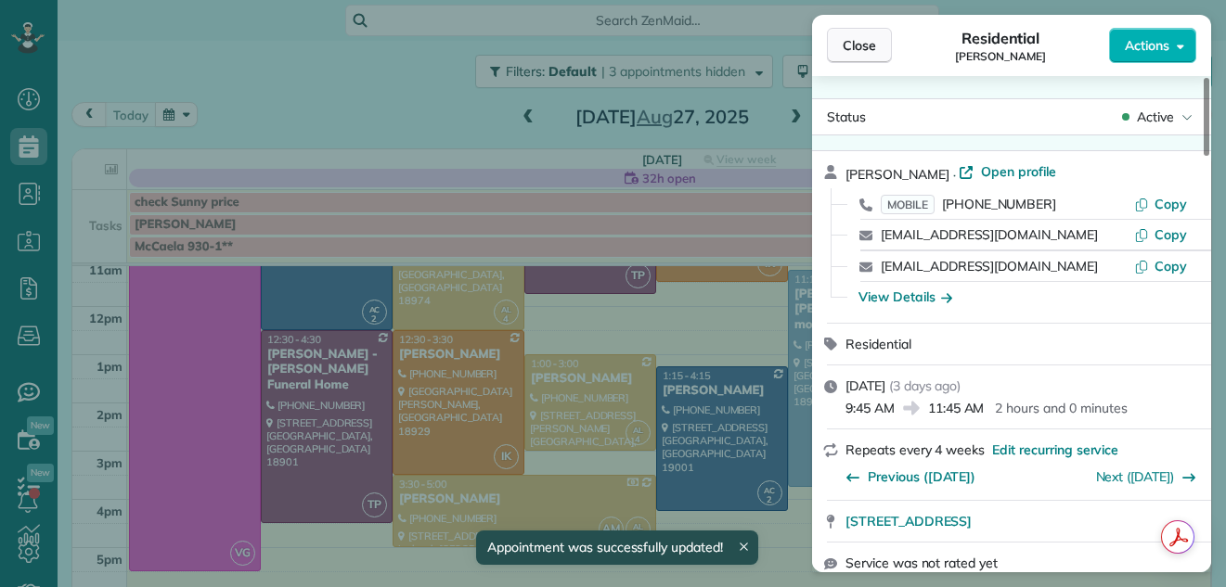
click at [866, 39] on span "Close" at bounding box center [858, 45] width 33 height 19
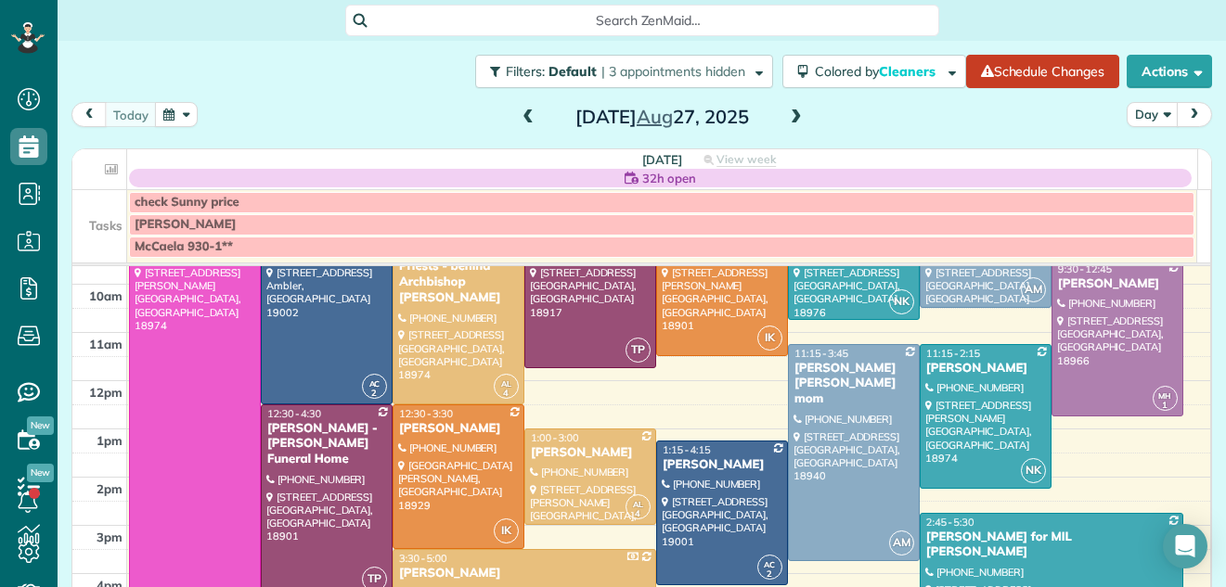
scroll to position [89, 0]
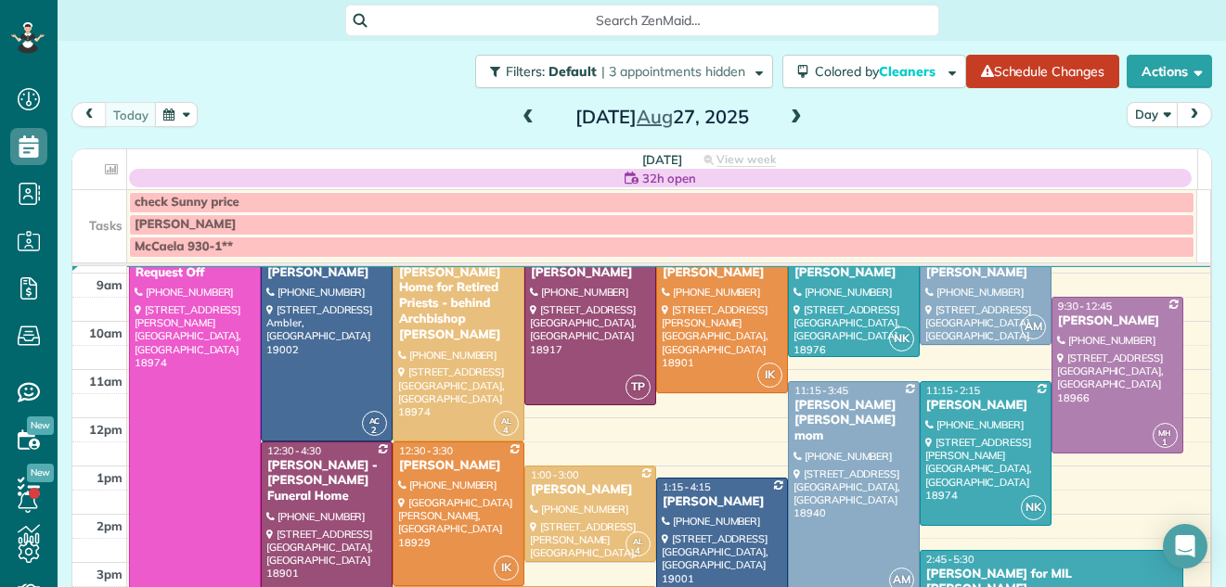
click at [794, 112] on span at bounding box center [796, 117] width 20 height 17
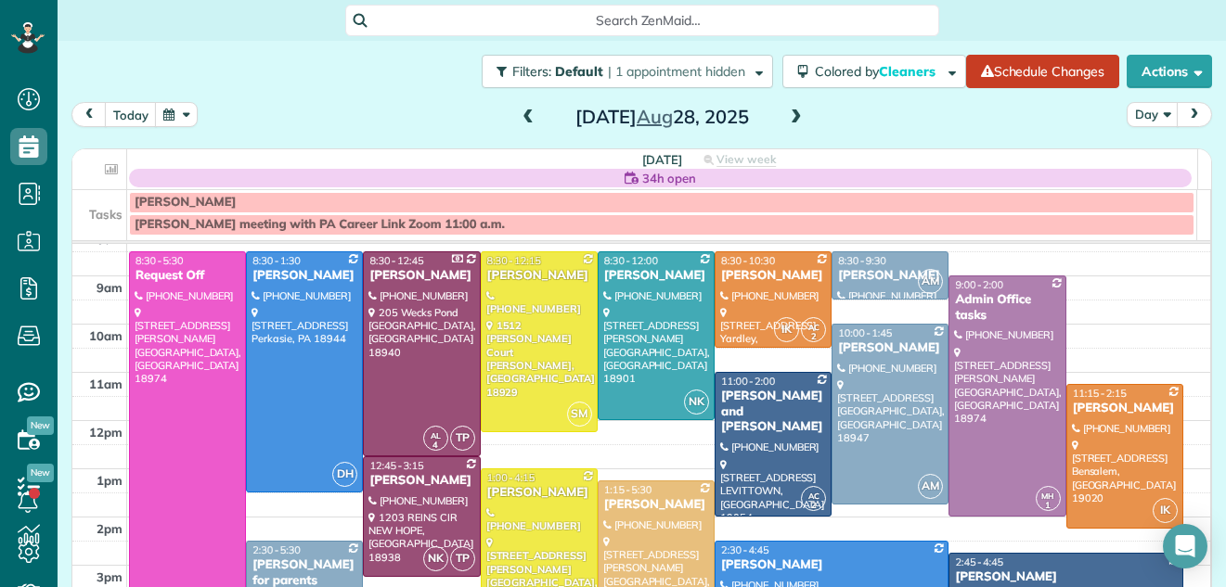
scroll to position [47, 0]
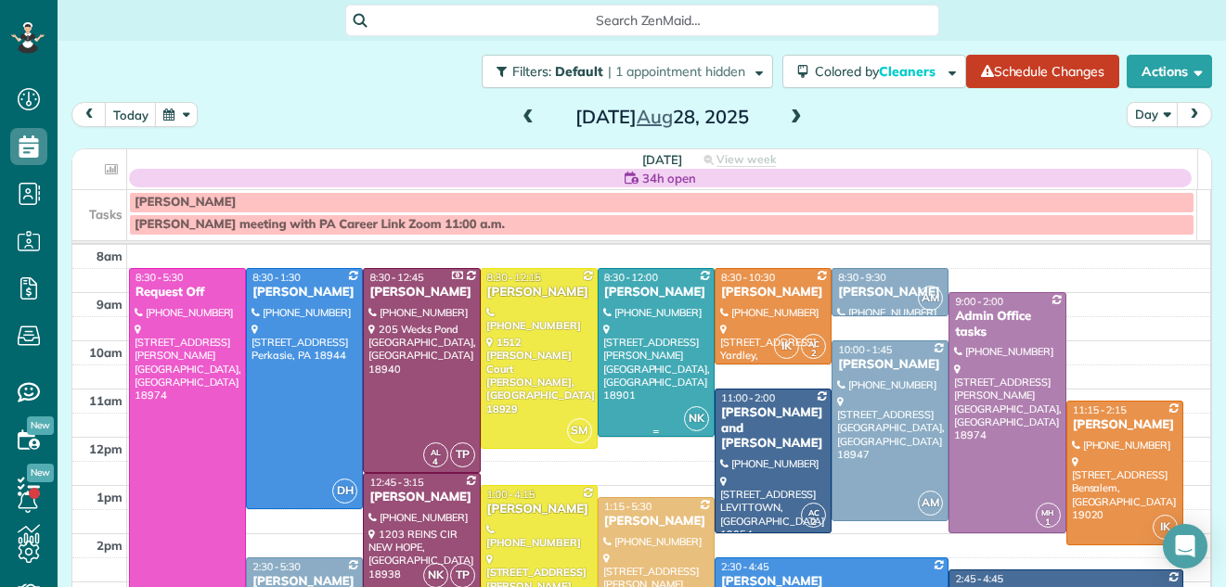
click at [633, 323] on div at bounding box center [655, 352] width 115 height 167
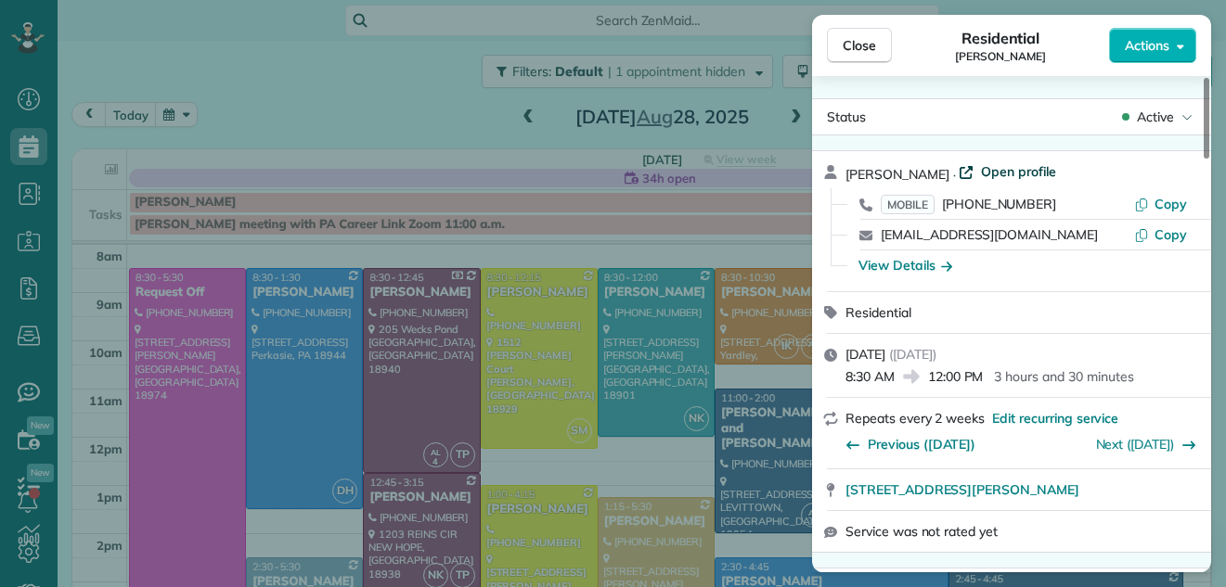
click at [1012, 172] on span "Open profile" at bounding box center [1018, 171] width 75 height 19
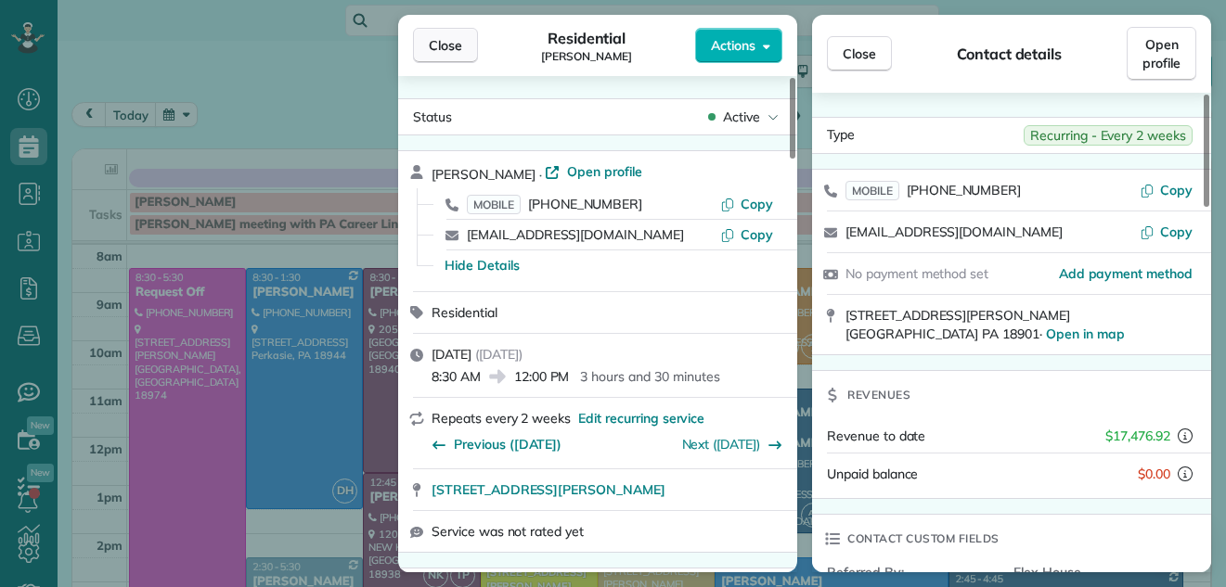
click at [422, 38] on button "Close" at bounding box center [445, 45] width 65 height 35
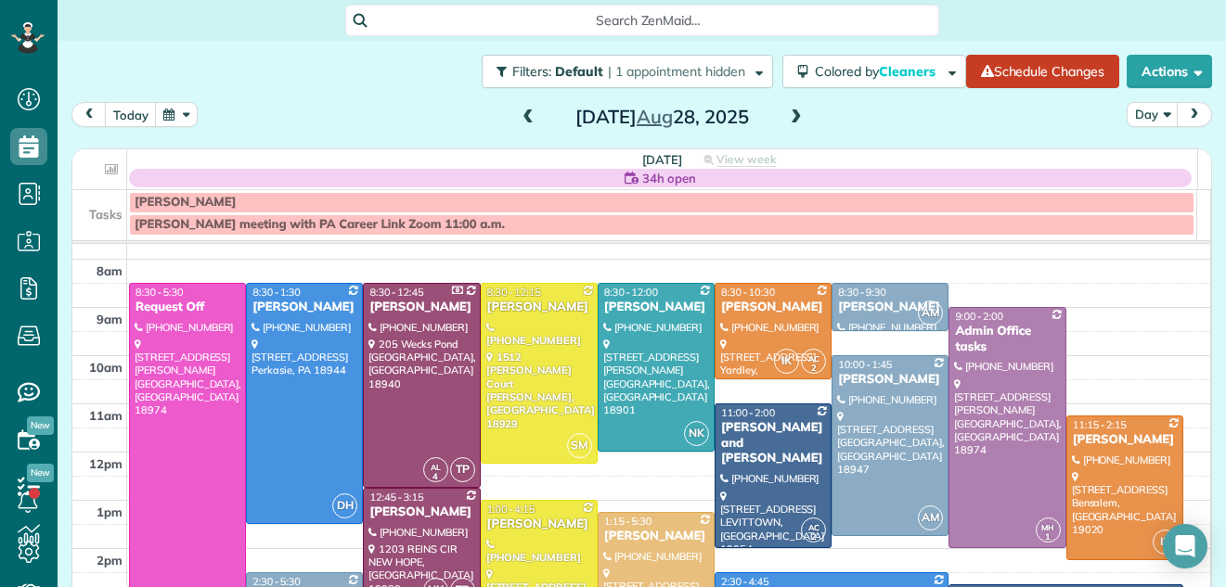
scroll to position [27, 0]
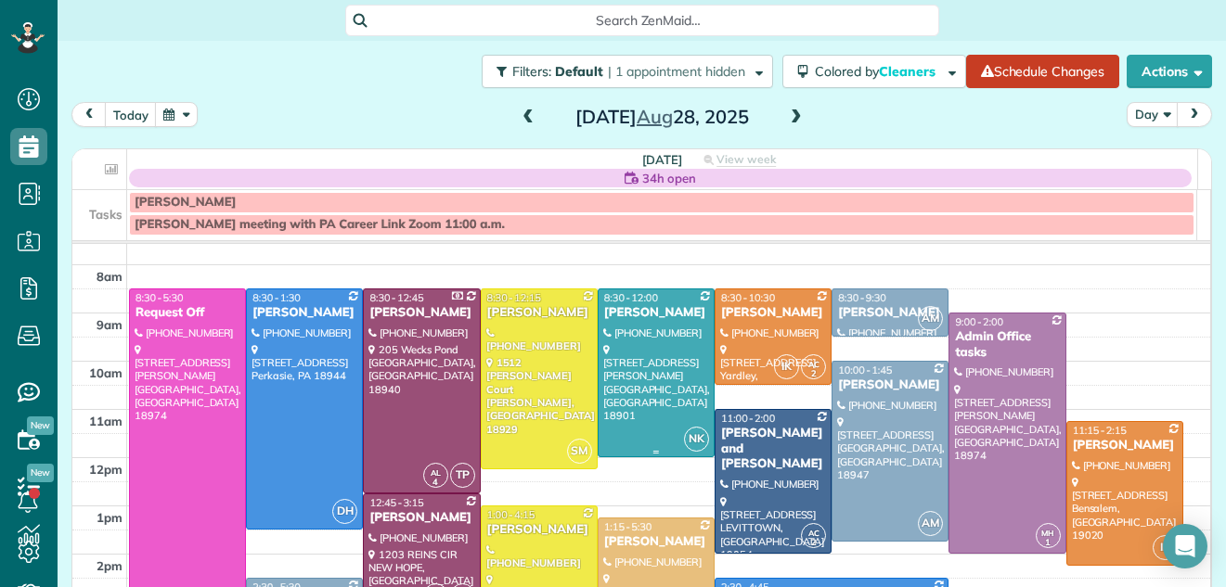
click at [658, 386] on div at bounding box center [655, 372] width 115 height 167
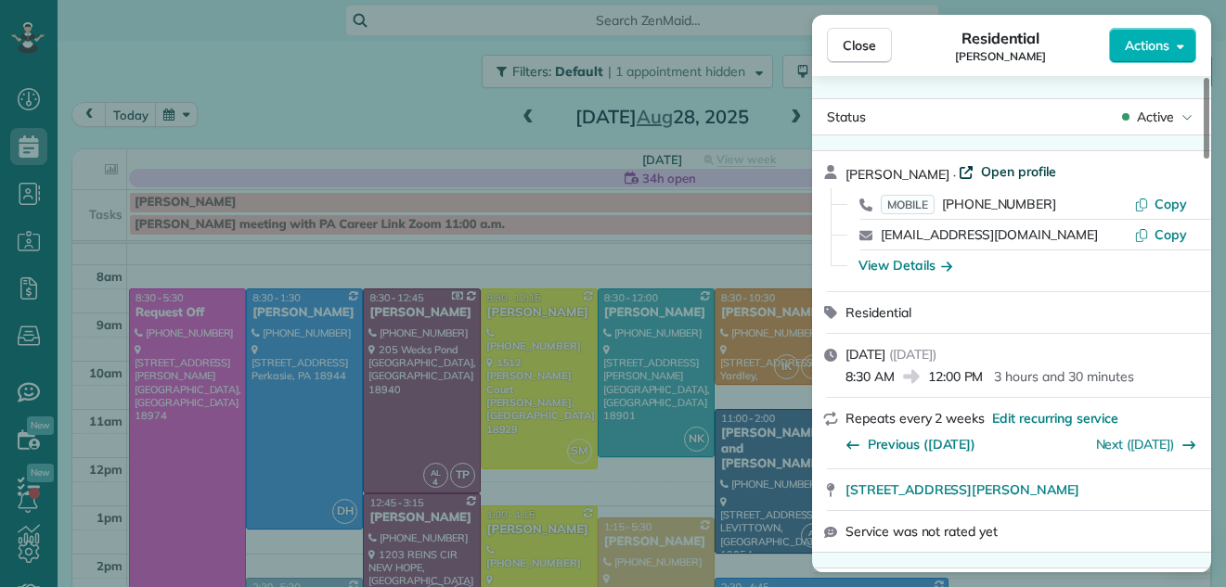
click at [1004, 170] on span "Open profile" at bounding box center [1018, 171] width 75 height 19
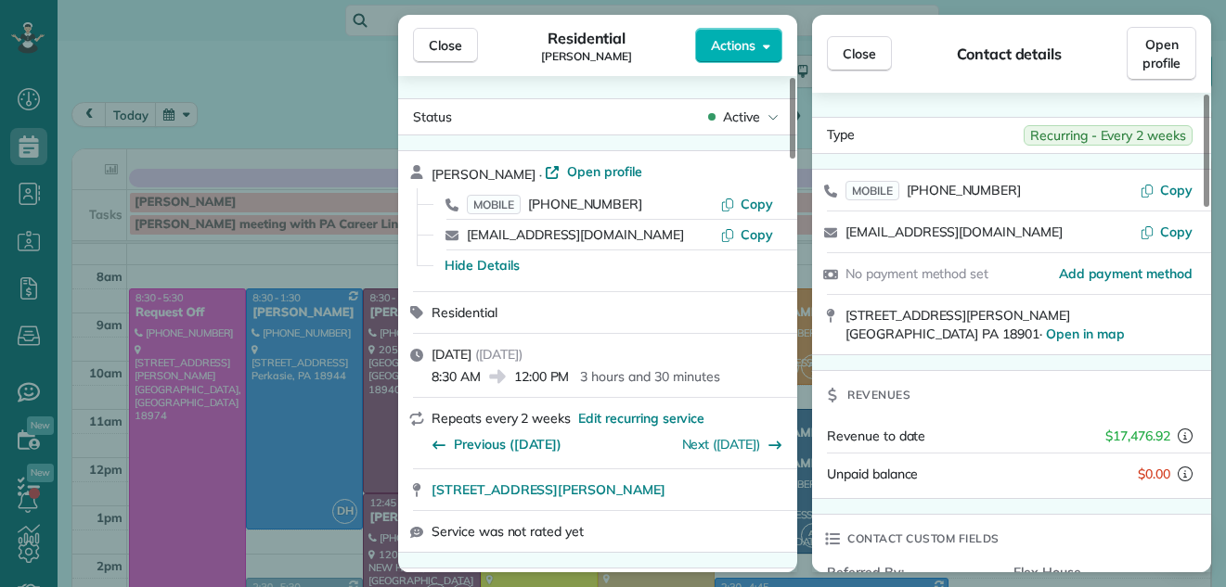
click at [449, 34] on button "Close" at bounding box center [445, 45] width 65 height 35
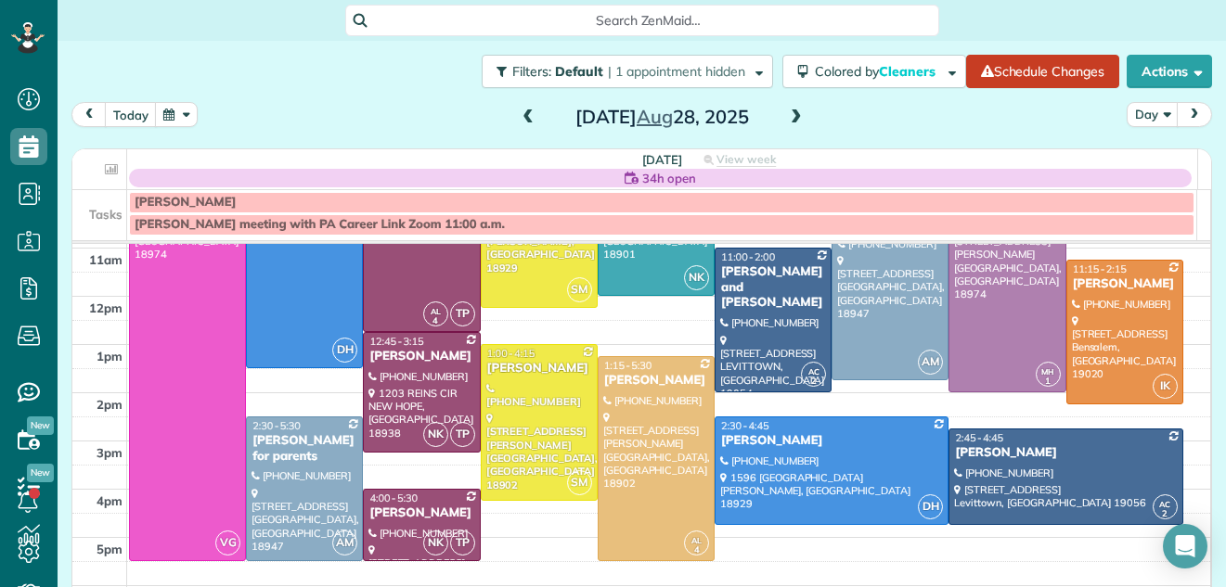
scroll to position [190, 0]
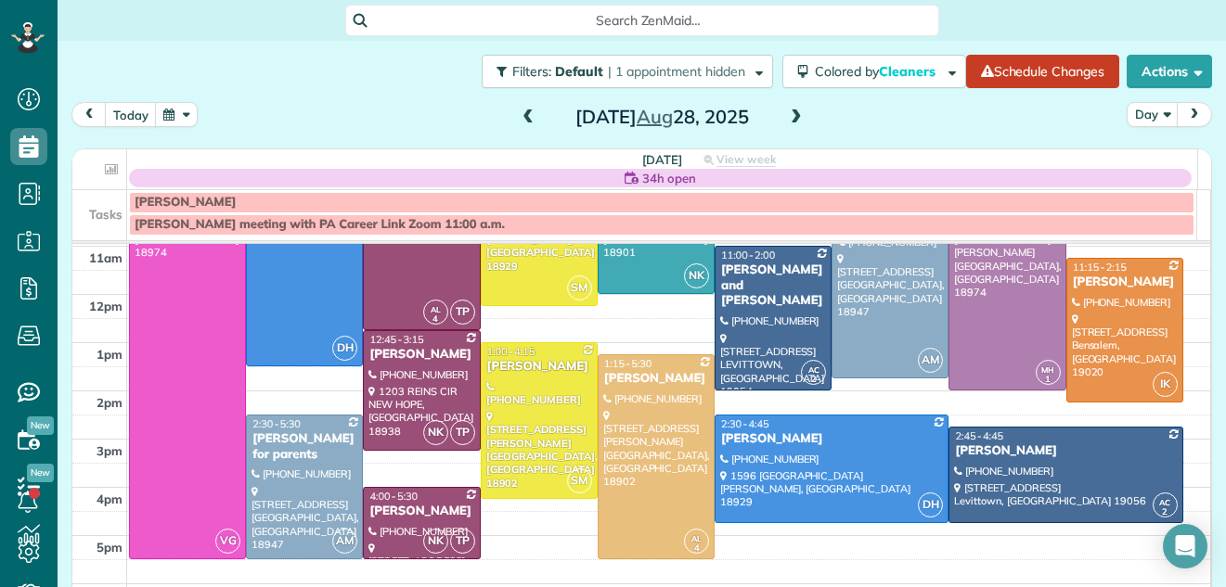
click at [786, 114] on span at bounding box center [796, 117] width 20 height 17
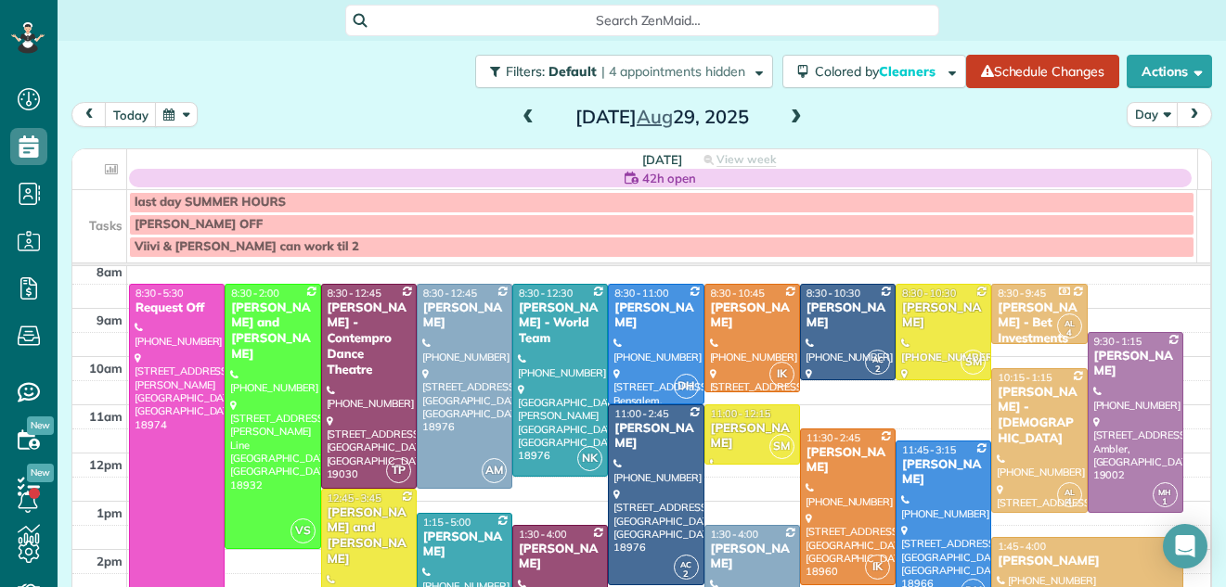
scroll to position [58, 0]
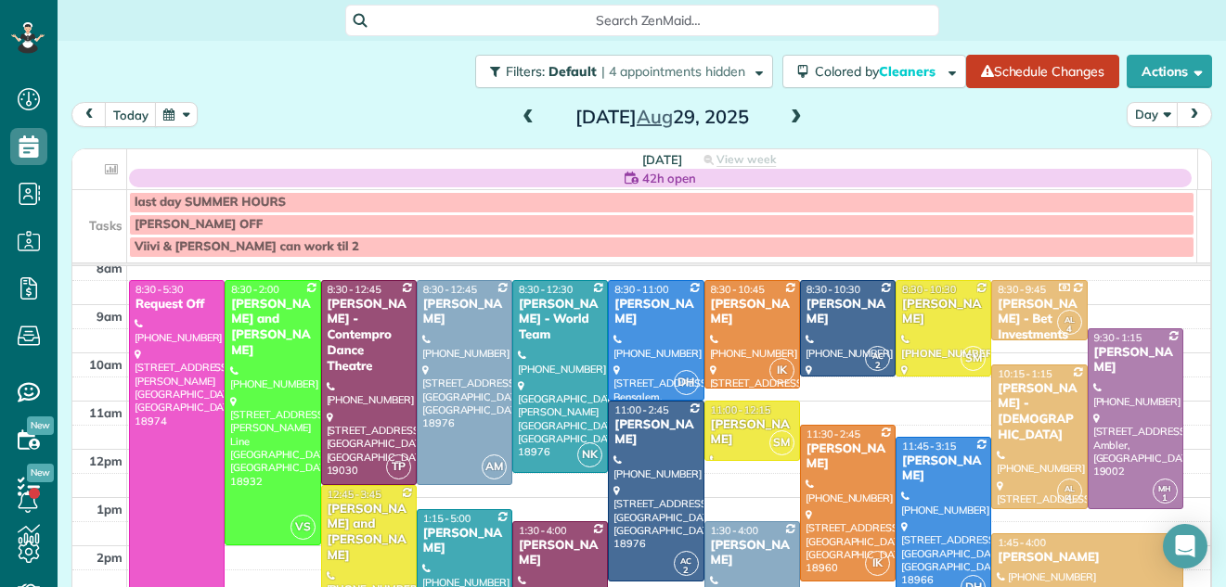
click at [523, 113] on span at bounding box center [528, 117] width 20 height 17
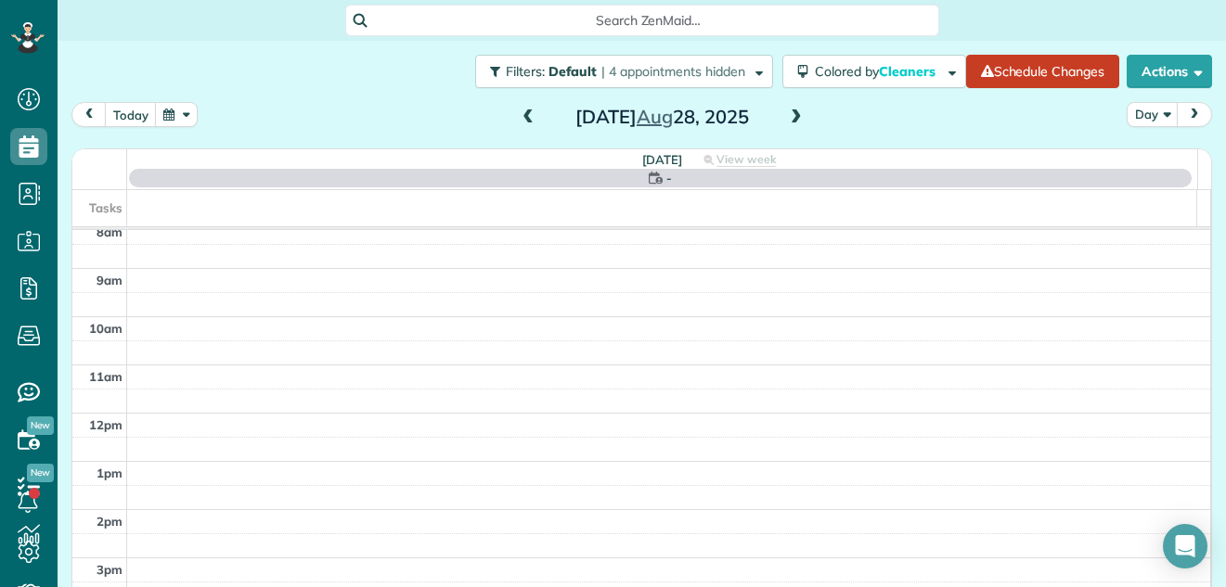
scroll to position [0, 0]
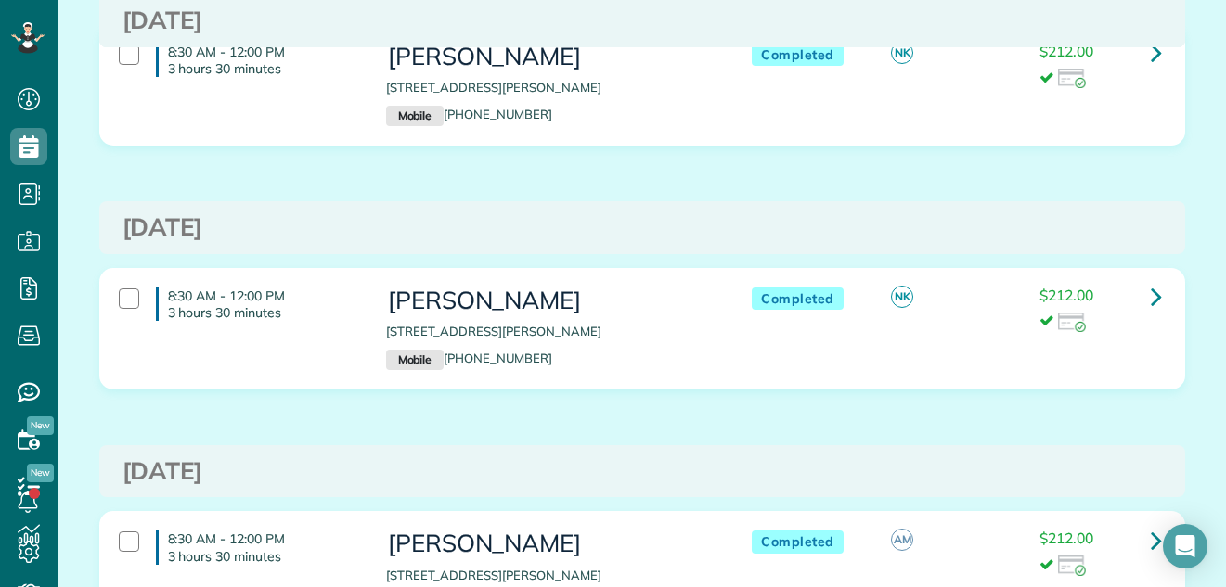
scroll to position [1523, 0]
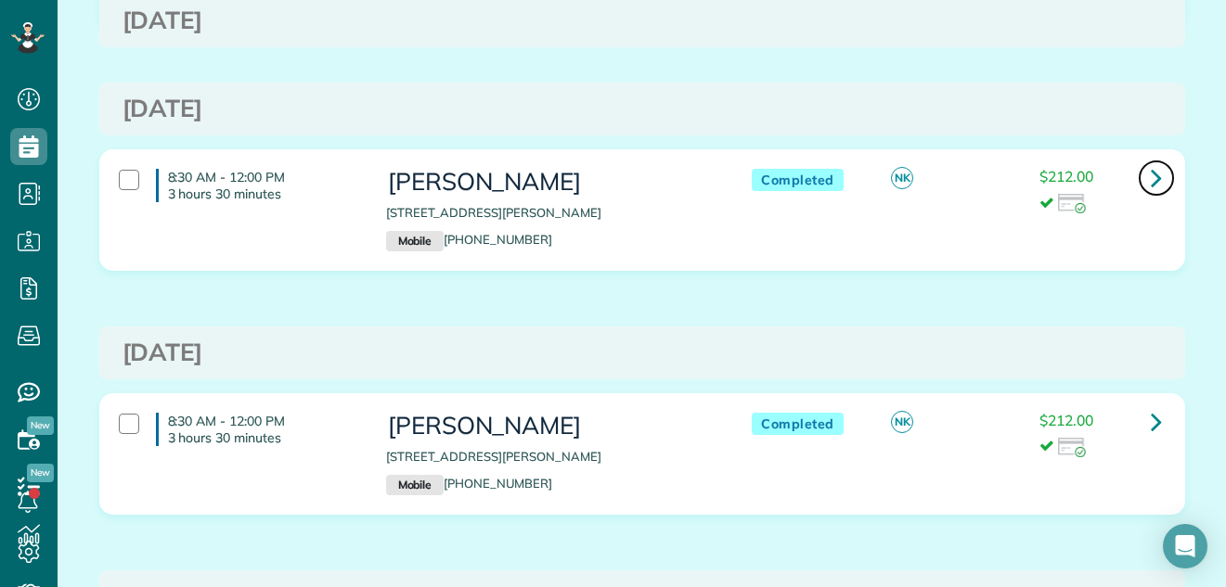
click at [1150, 179] on icon at bounding box center [1155, 177] width 11 height 32
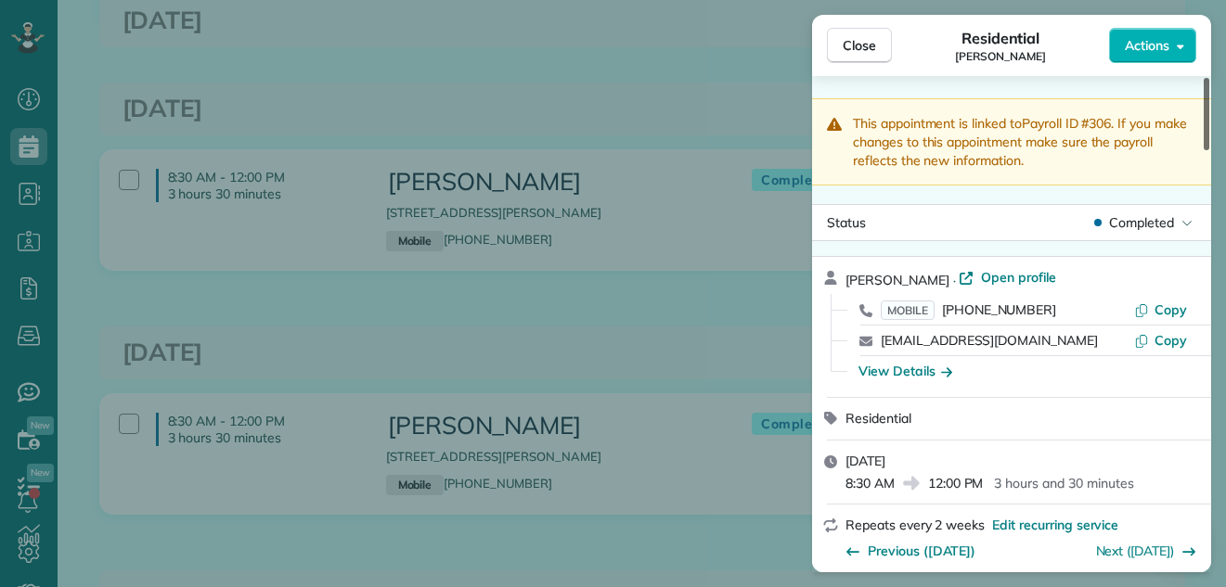
scroll to position [32, 0]
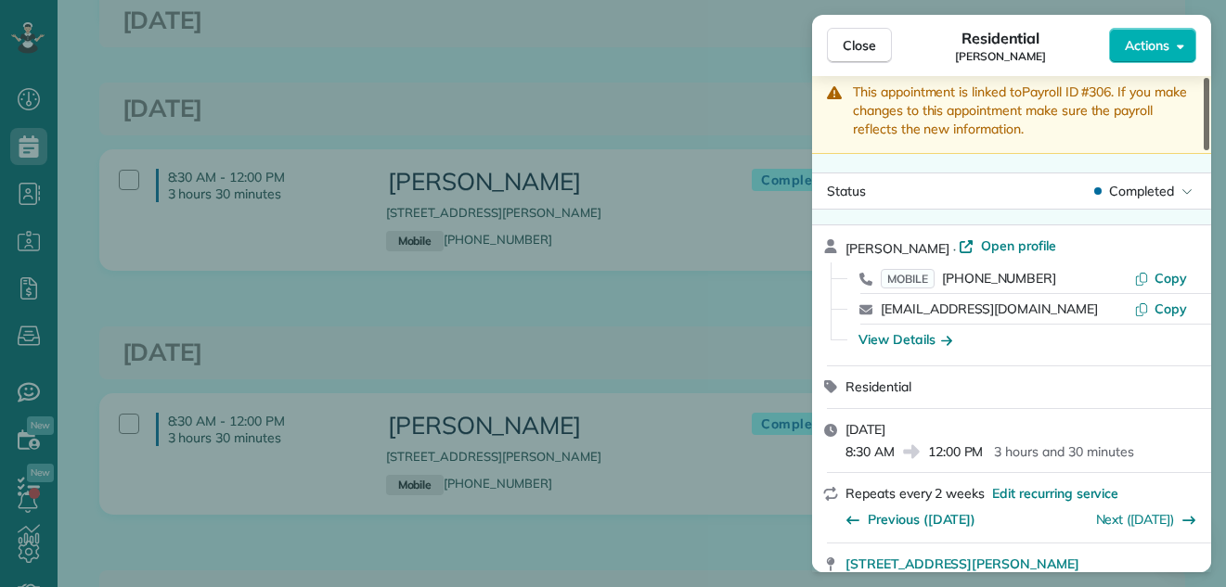
click at [1205, 105] on div at bounding box center [1206, 114] width 6 height 72
click at [844, 39] on span "Close" at bounding box center [858, 45] width 33 height 19
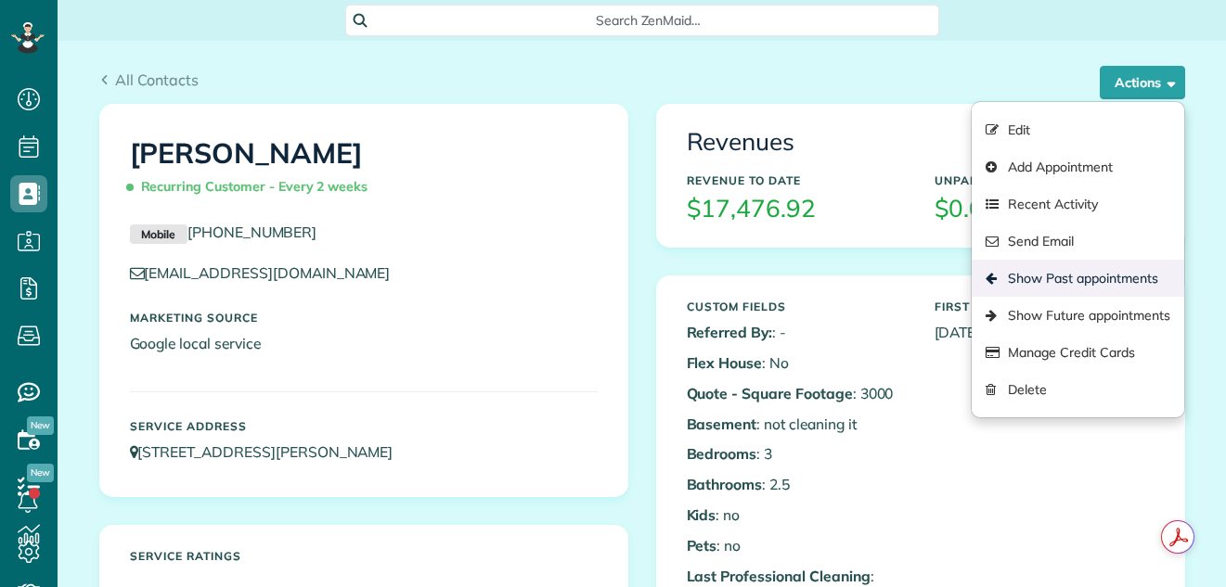
scroll to position [8, 8]
click at [1066, 277] on link "Show Past appointments" at bounding box center [1077, 278] width 212 height 37
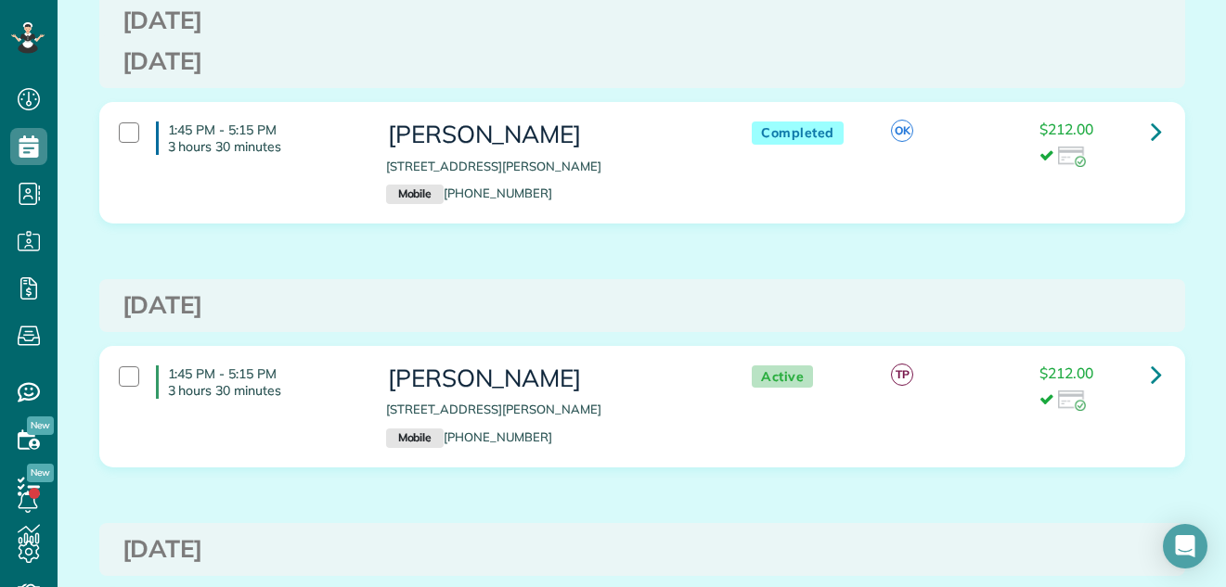
scroll to position [1356, 0]
